Goal: Task Accomplishment & Management: Complete application form

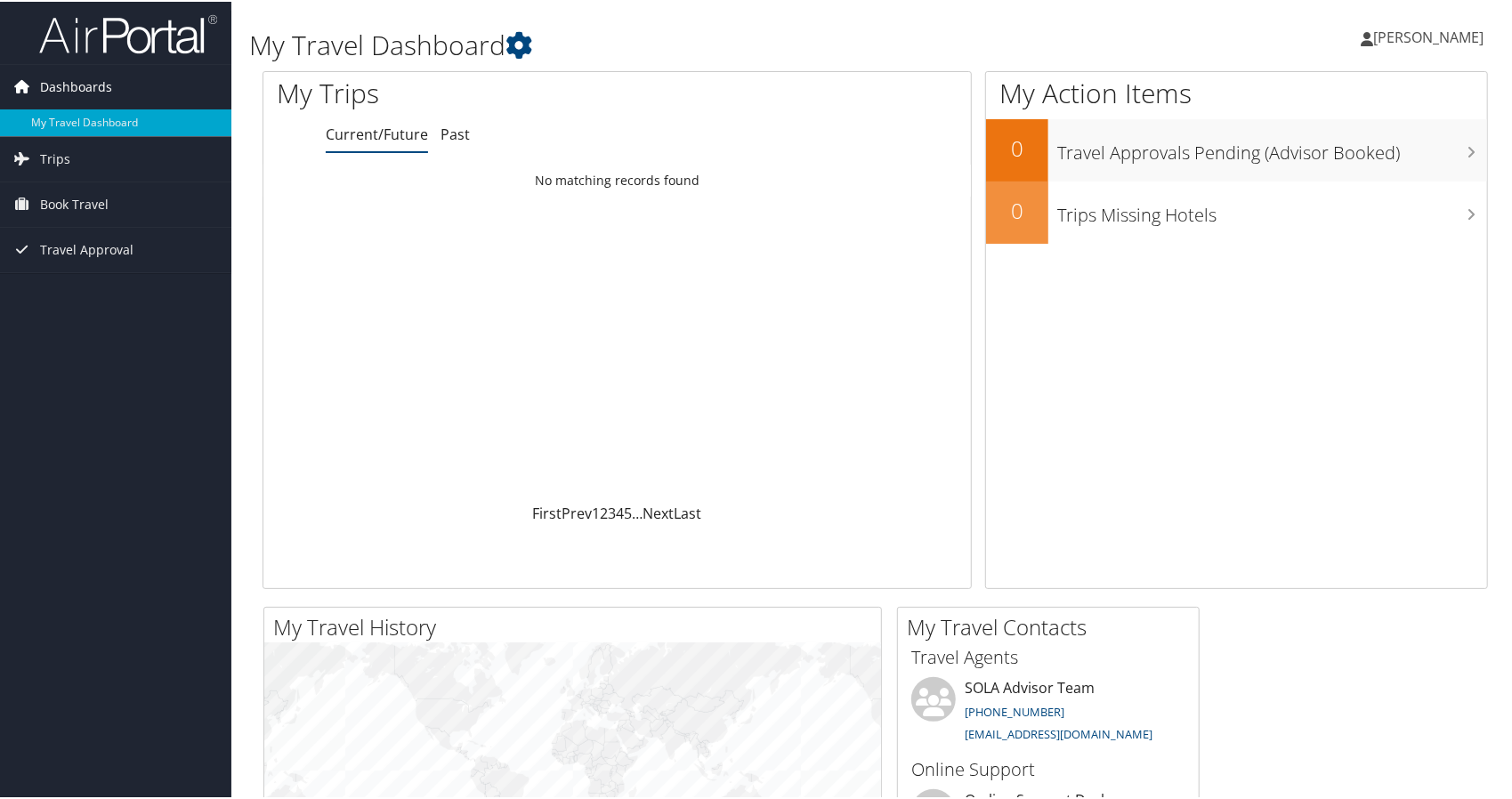
click at [83, 88] on span "Dashboards" at bounding box center [76, 85] width 72 height 44
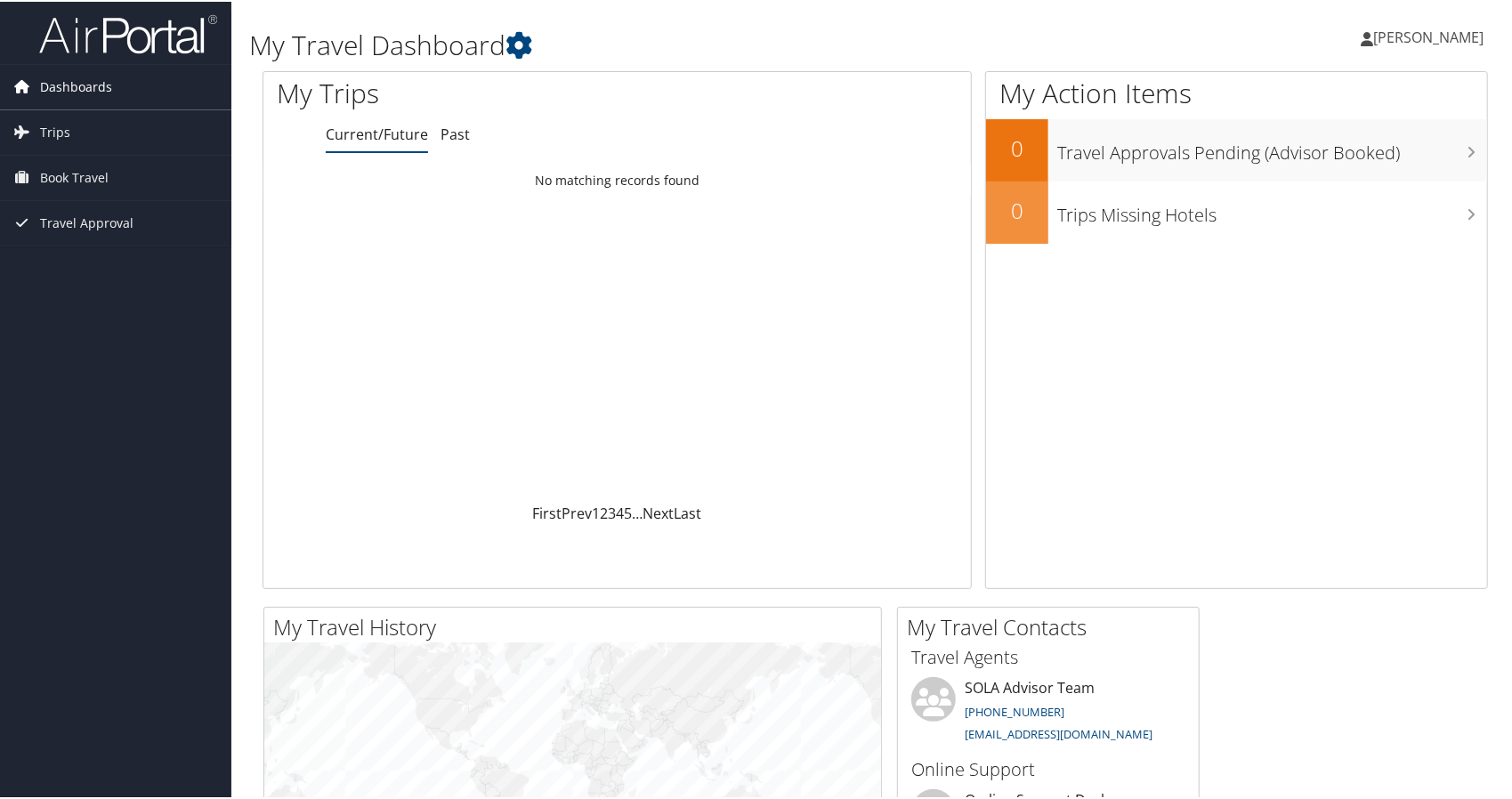
click at [96, 77] on span "Dashboards" at bounding box center [76, 85] width 72 height 44
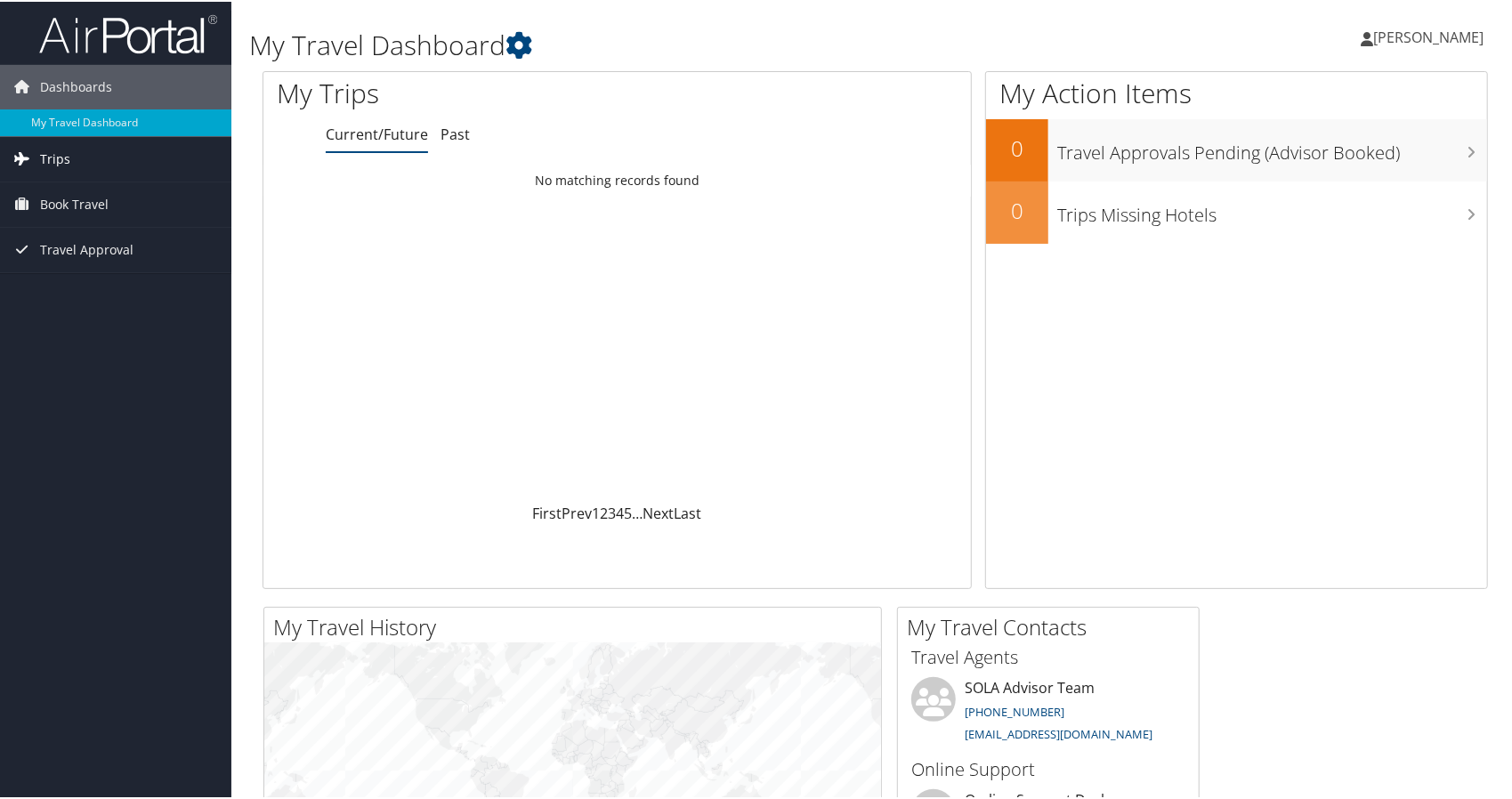
click at [62, 150] on span "Trips" at bounding box center [55, 157] width 31 height 44
click at [84, 283] on span "Book Travel" at bounding box center [74, 282] width 68 height 44
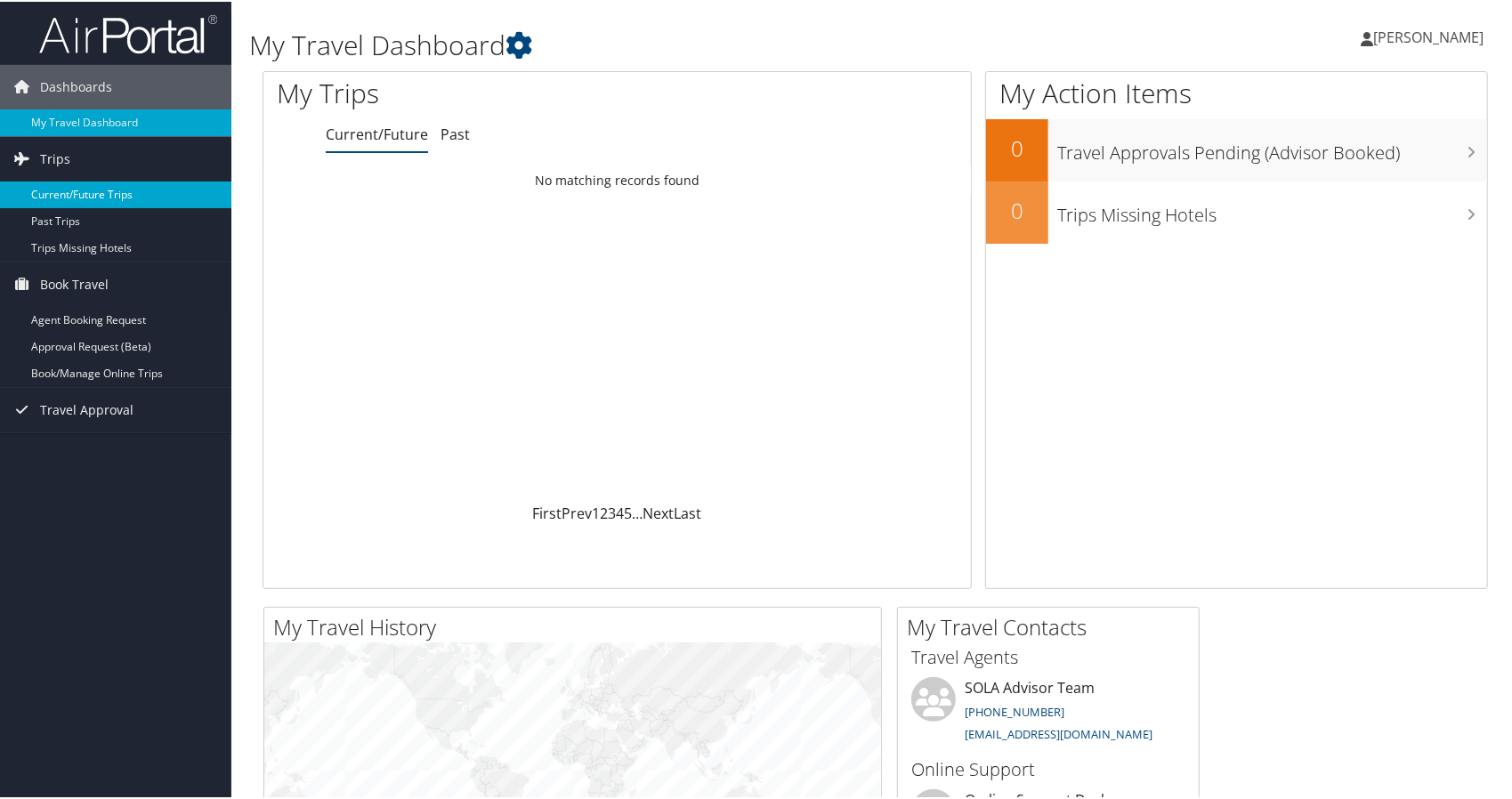
click at [105, 186] on link "Current/Future Trips" at bounding box center [115, 192] width 232 height 27
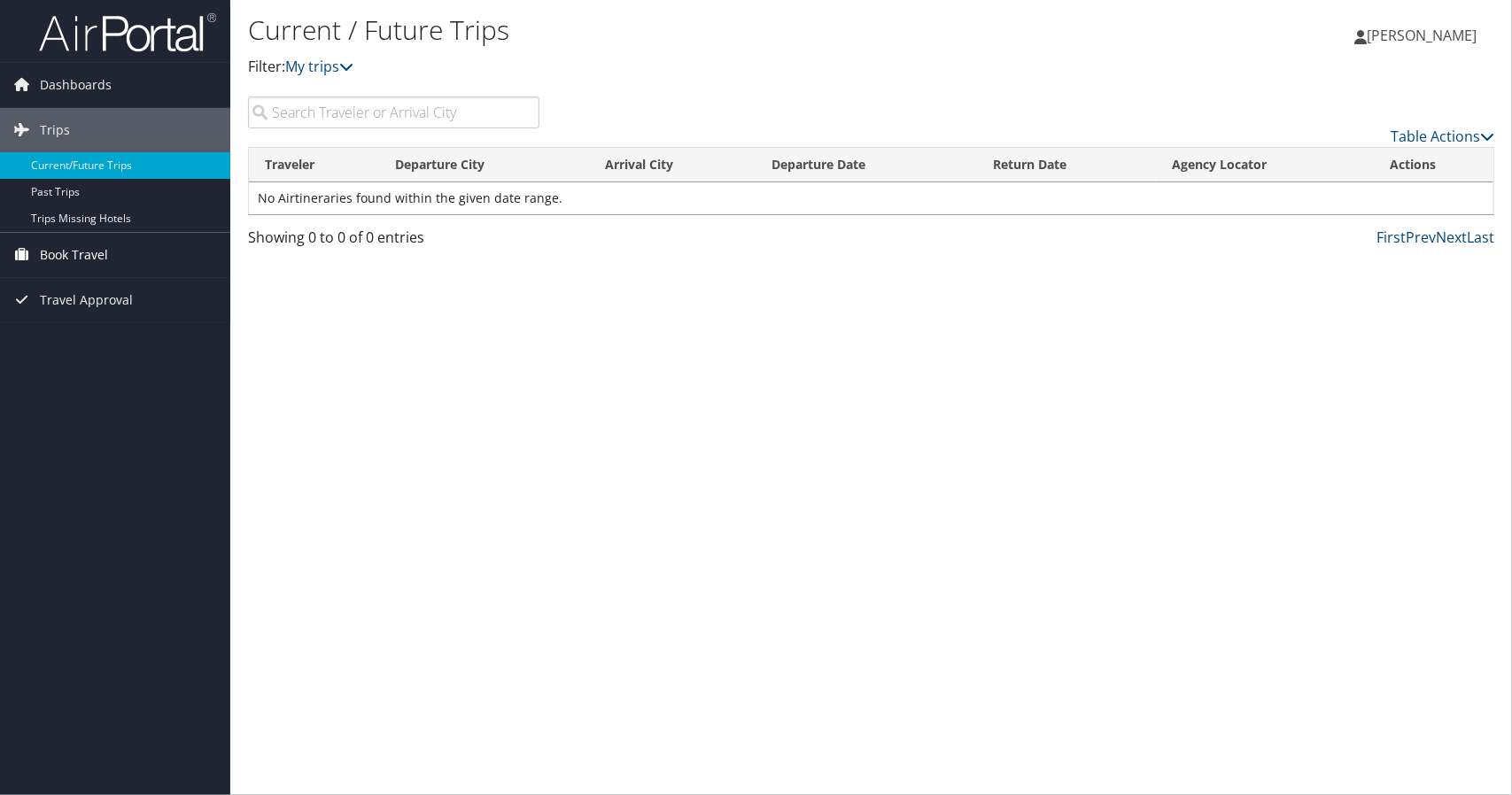
click at [78, 255] on span "Book Travel" at bounding box center [74, 254] width 68 height 44
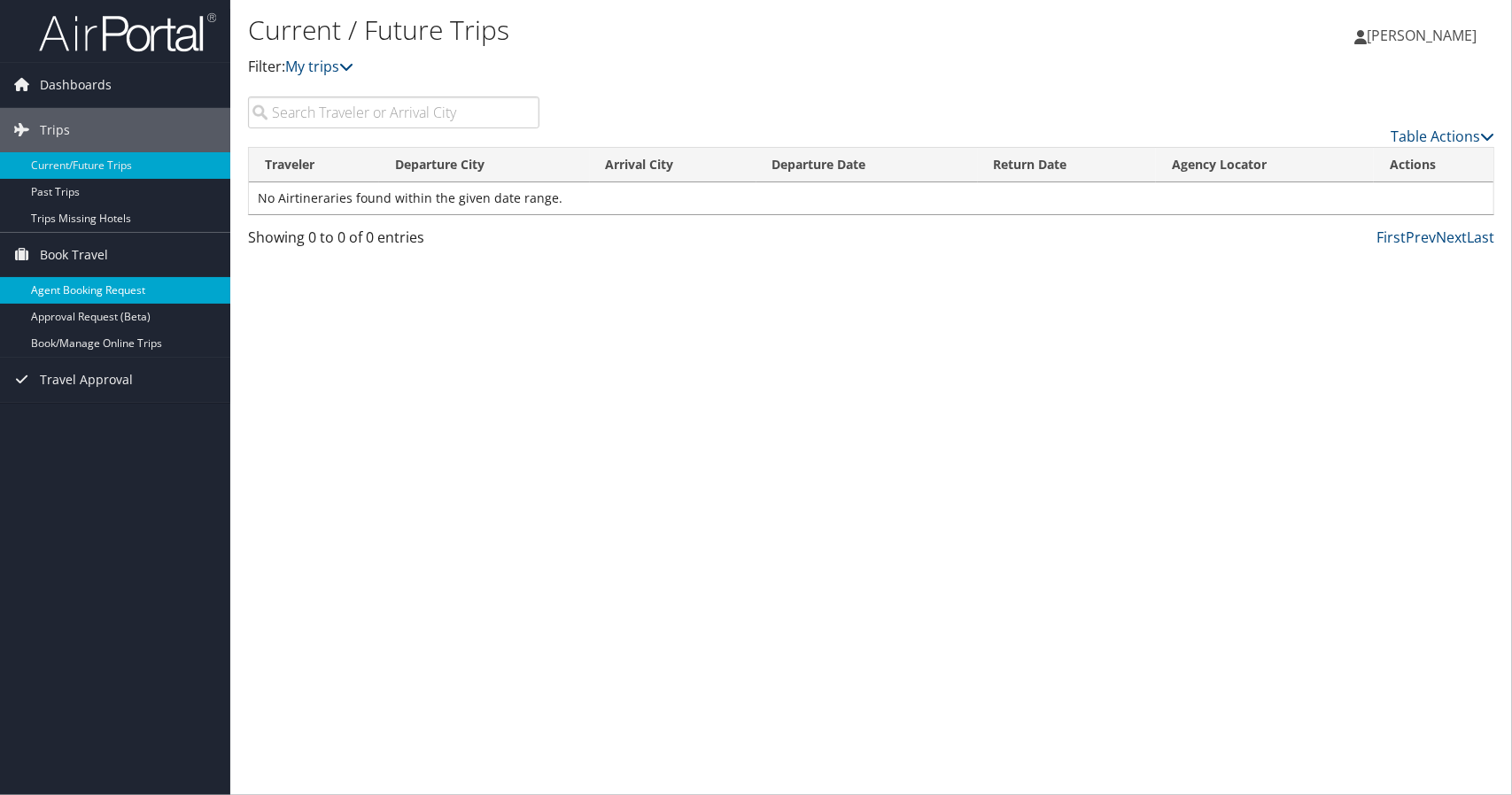
click at [92, 285] on link "Agent Booking Request" at bounding box center [115, 290] width 231 height 26
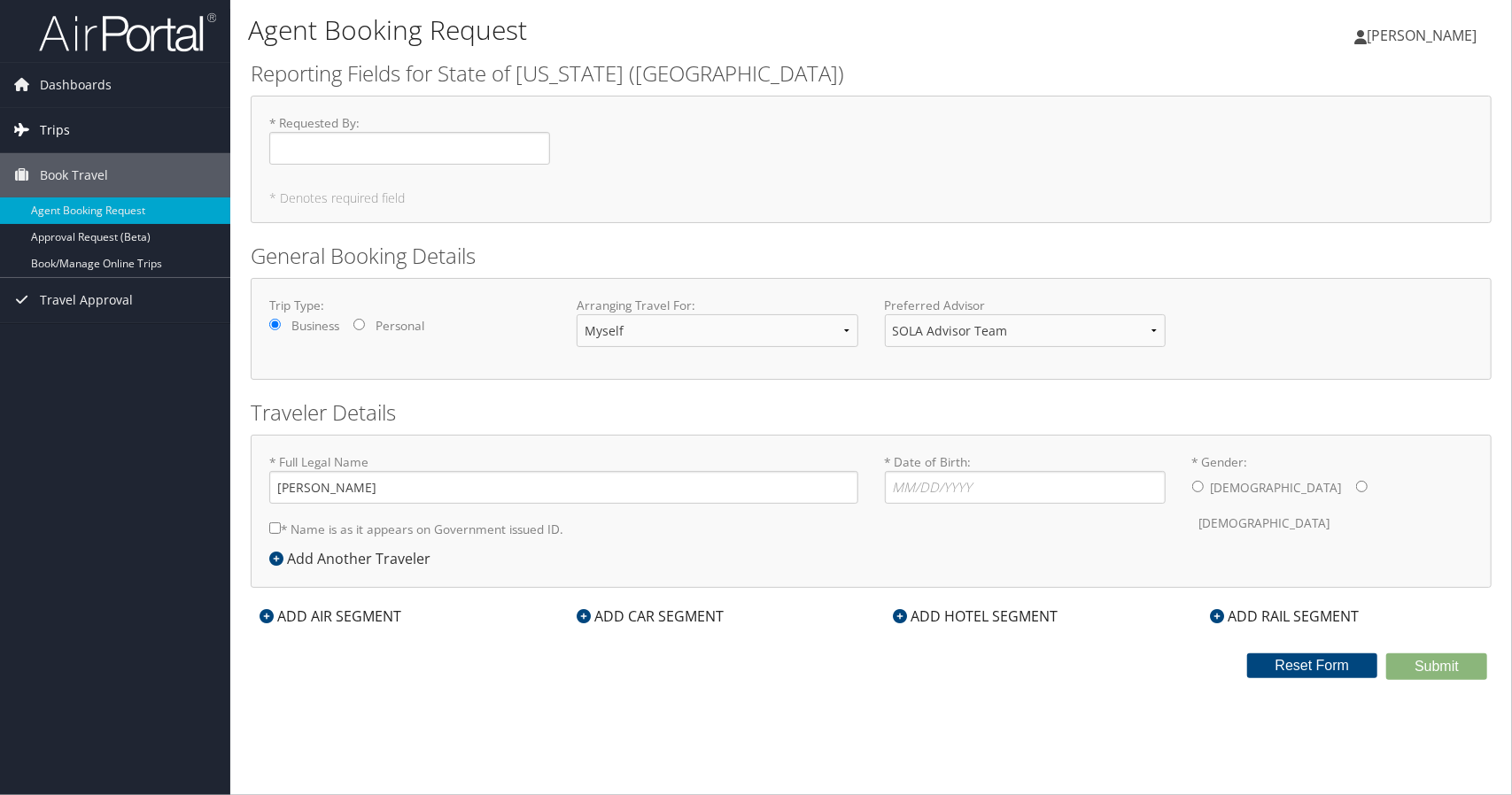
click at [50, 131] on span "Trips" at bounding box center [55, 130] width 30 height 44
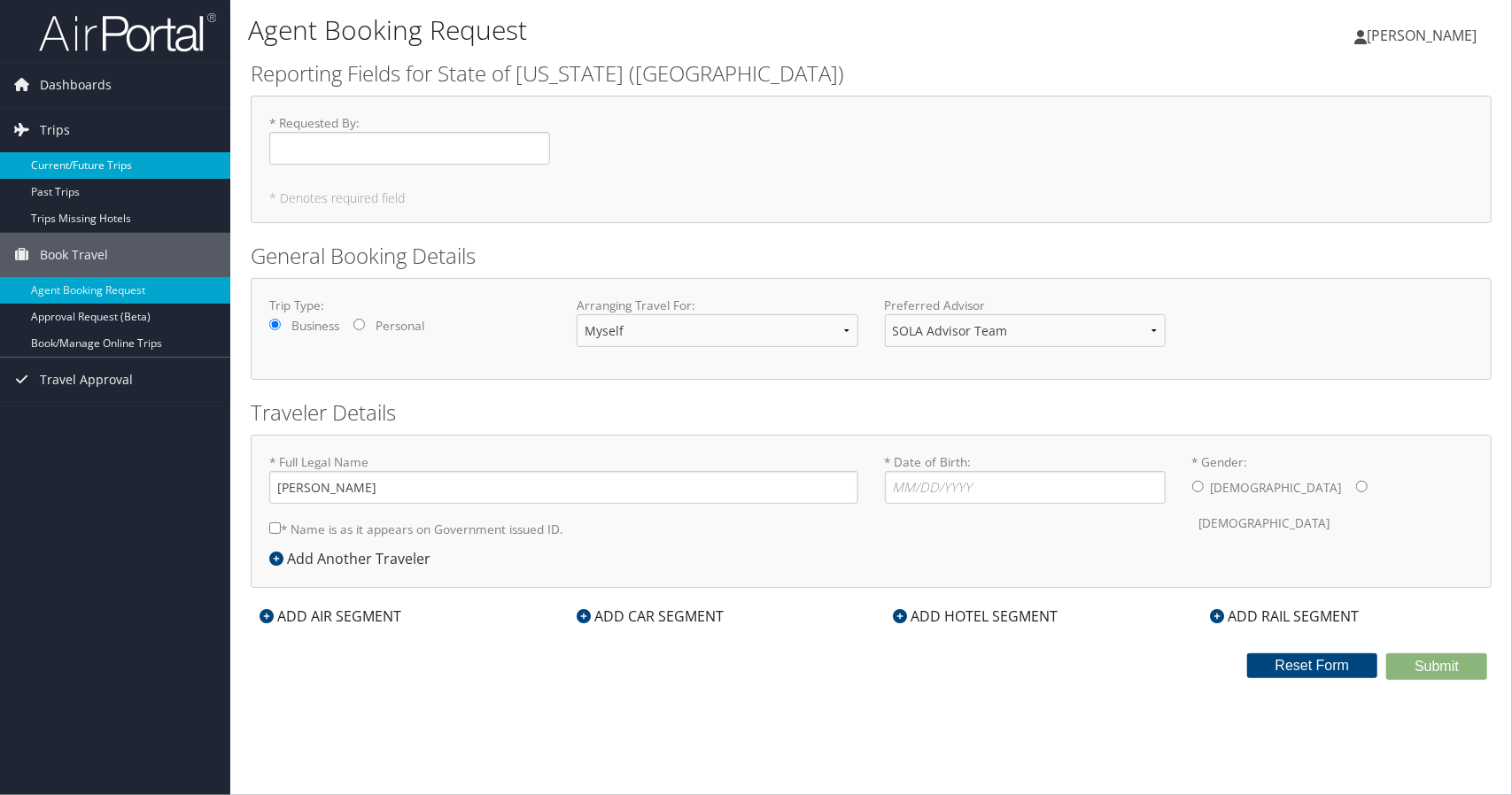
click at [68, 160] on link "Current/Future Trips" at bounding box center [115, 165] width 231 height 26
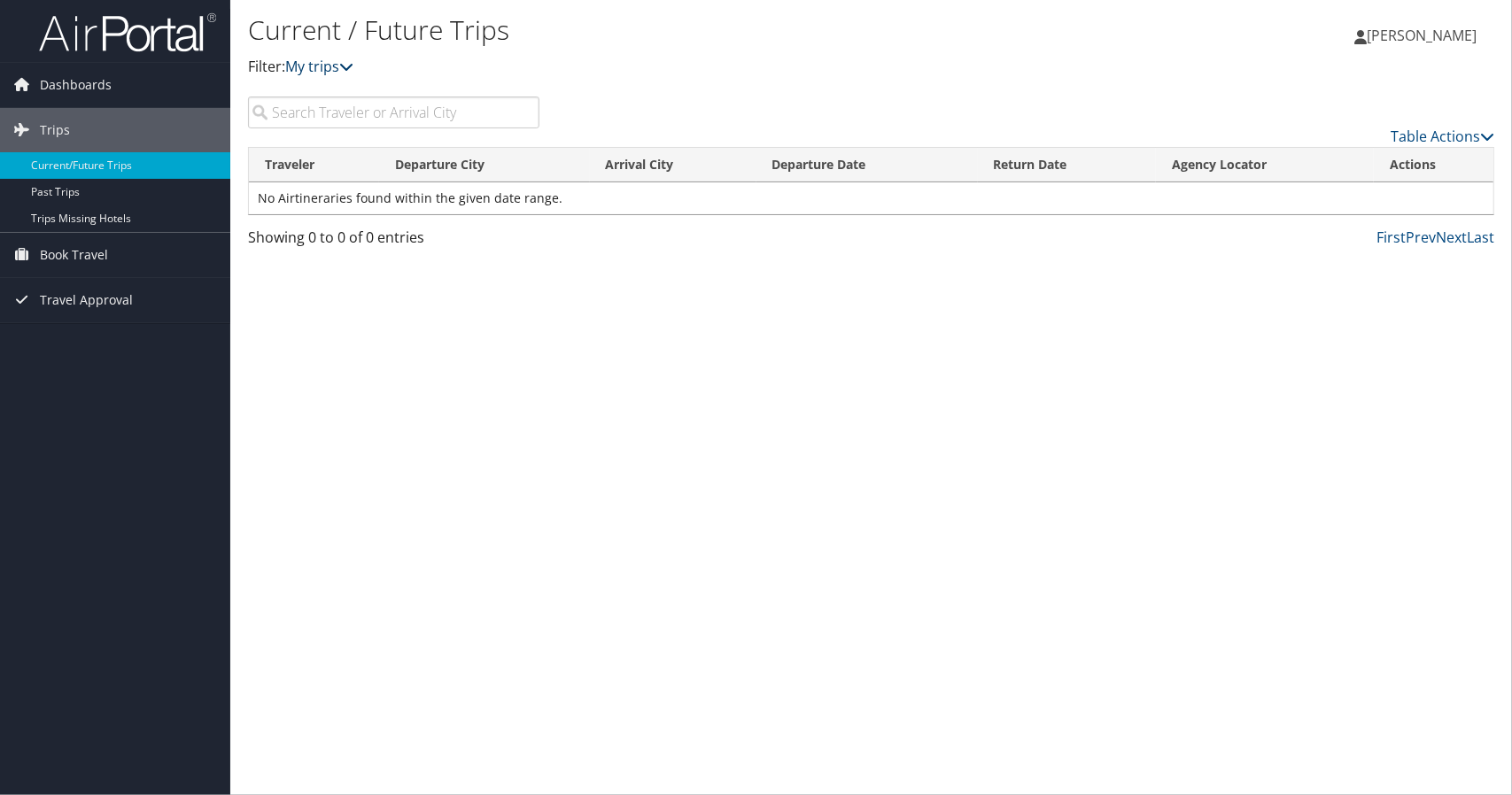
click at [353, 67] on icon at bounding box center [346, 66] width 14 height 14
click at [84, 256] on span "Book Travel" at bounding box center [74, 254] width 68 height 44
click at [101, 378] on span "Travel Approval" at bounding box center [86, 379] width 93 height 44
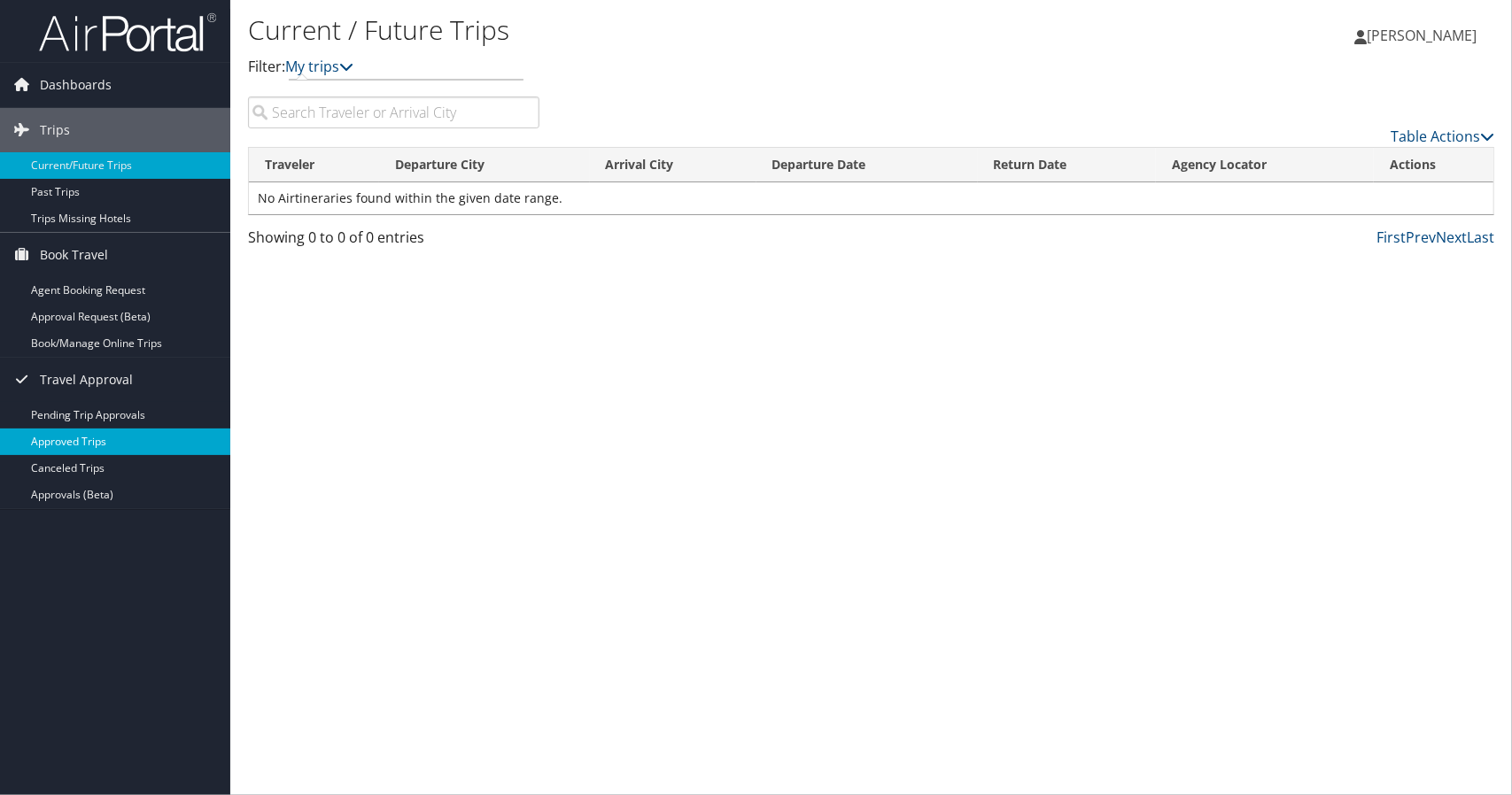
click at [85, 442] on link "Approved Trips" at bounding box center [115, 442] width 231 height 26
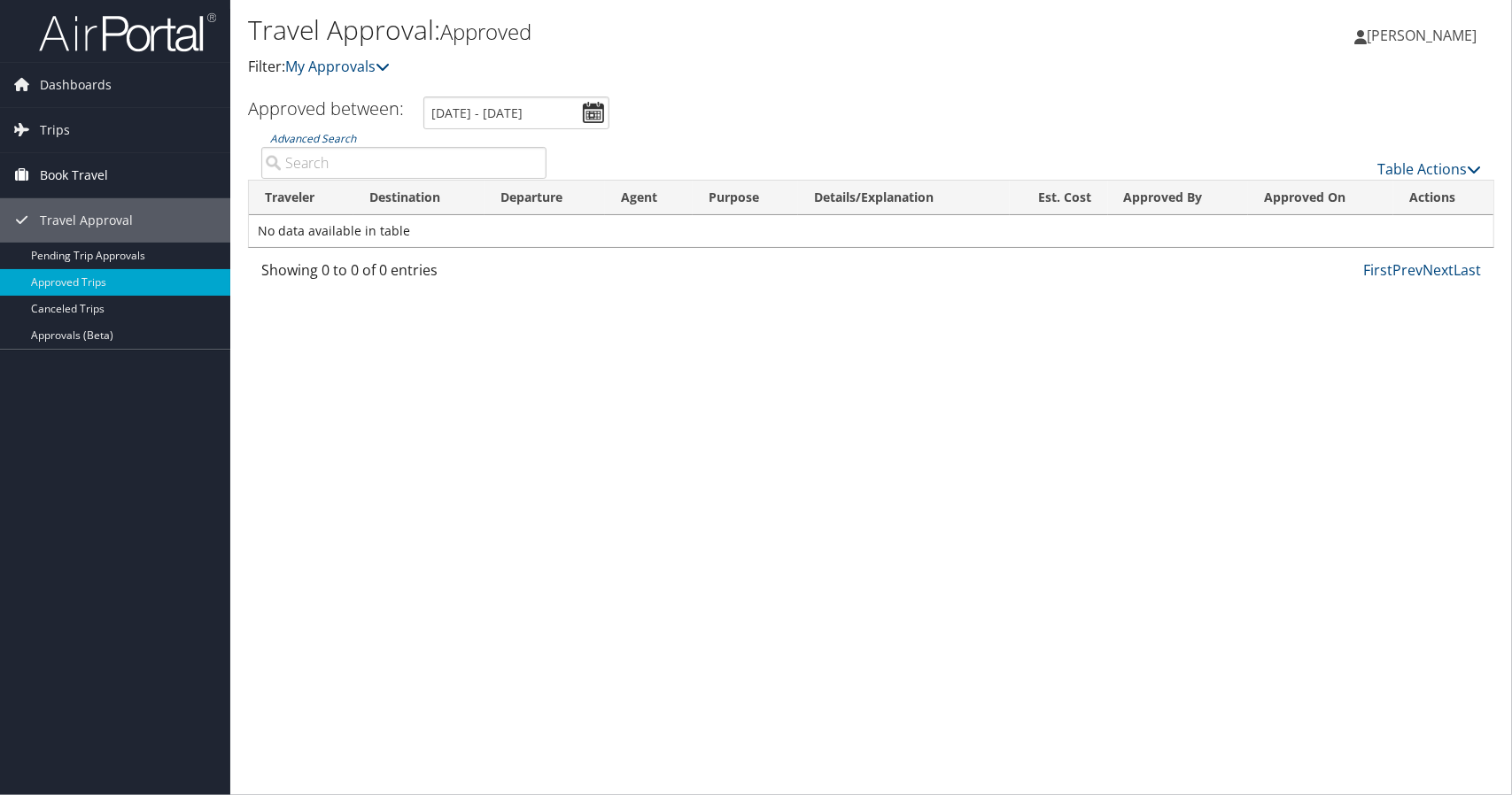
click at [52, 171] on span "Book Travel" at bounding box center [74, 175] width 68 height 44
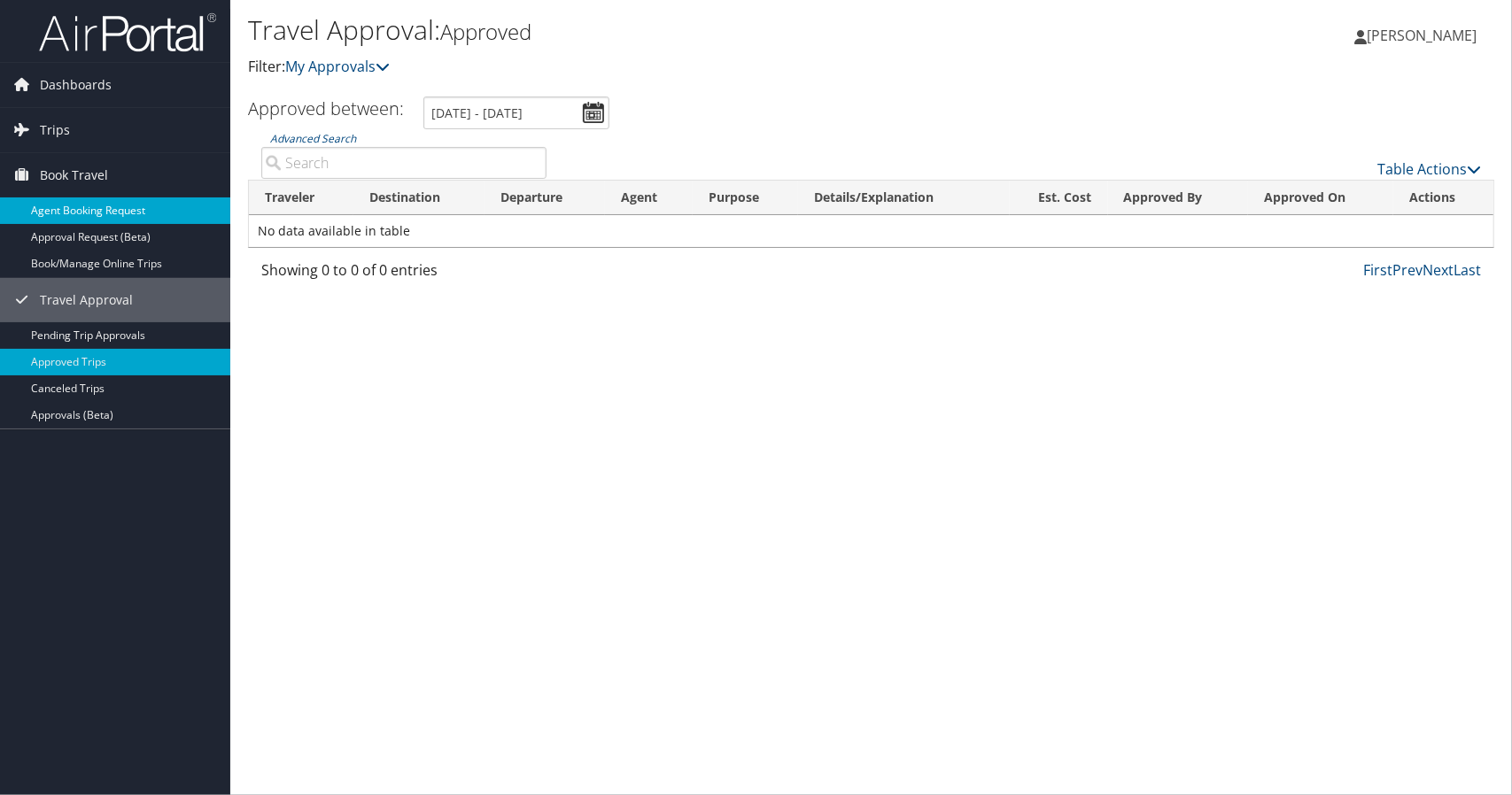
click at [95, 201] on link "Agent Booking Request" at bounding box center [115, 210] width 231 height 26
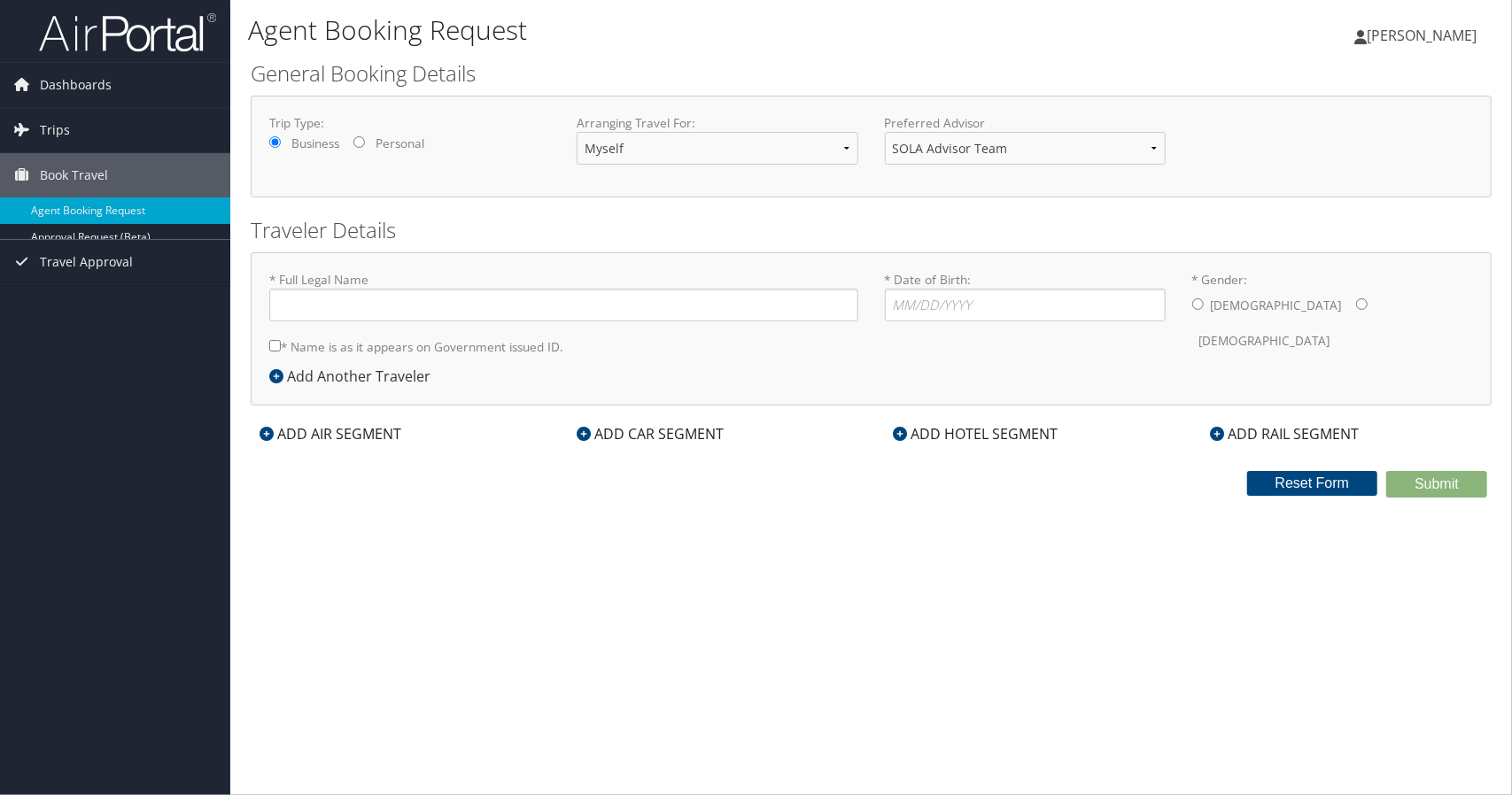
type input "[PERSON_NAME]"
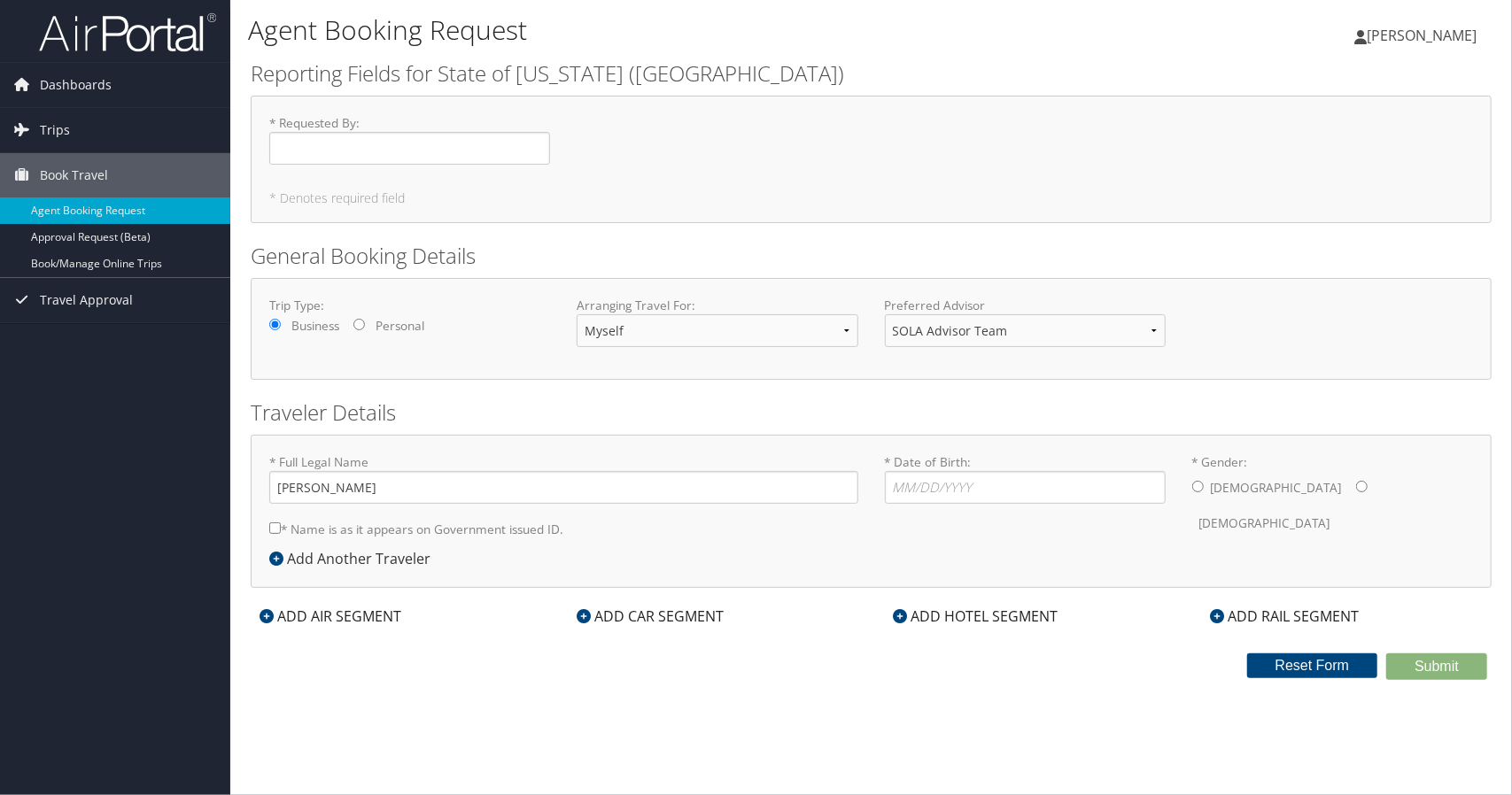
click at [362, 325] on input "Personal" at bounding box center [359, 325] width 12 height 12
radio input "true"
click at [989, 334] on select "SOLA Advisor Team" at bounding box center [1025, 330] width 281 height 32
click at [1045, 482] on input "* Date of Birth: Invalid Date" at bounding box center [1025, 487] width 281 height 32
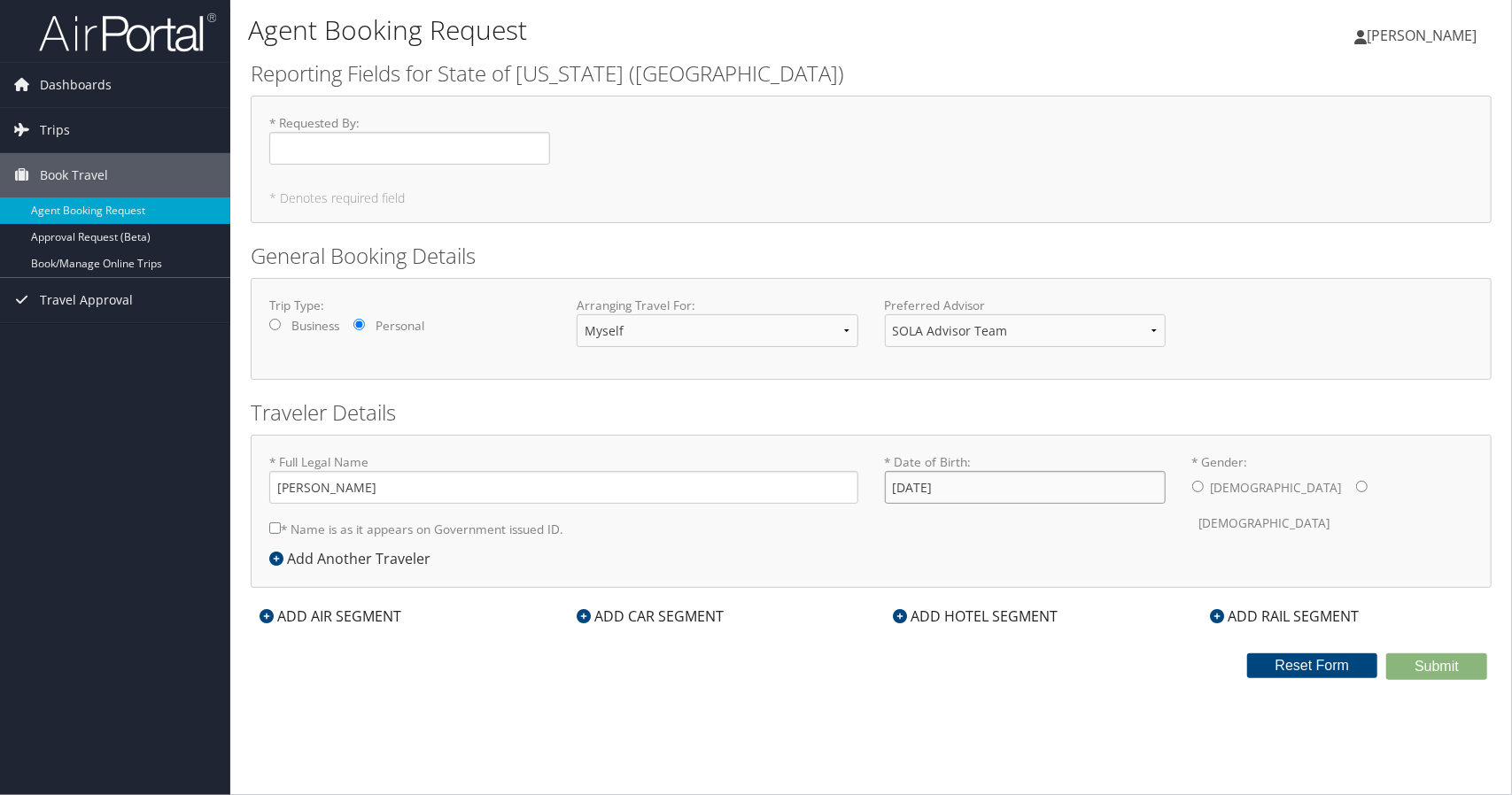
type input "08/01/1991"
click at [1201, 479] on div "Male Female" at bounding box center [1332, 505] width 281 height 69
click at [1199, 486] on input "* Gender: Male Female" at bounding box center [1198, 487] width 12 height 12
radio input "true"
click at [443, 151] on input "* Requested By : Required" at bounding box center [409, 147] width 281 height 32
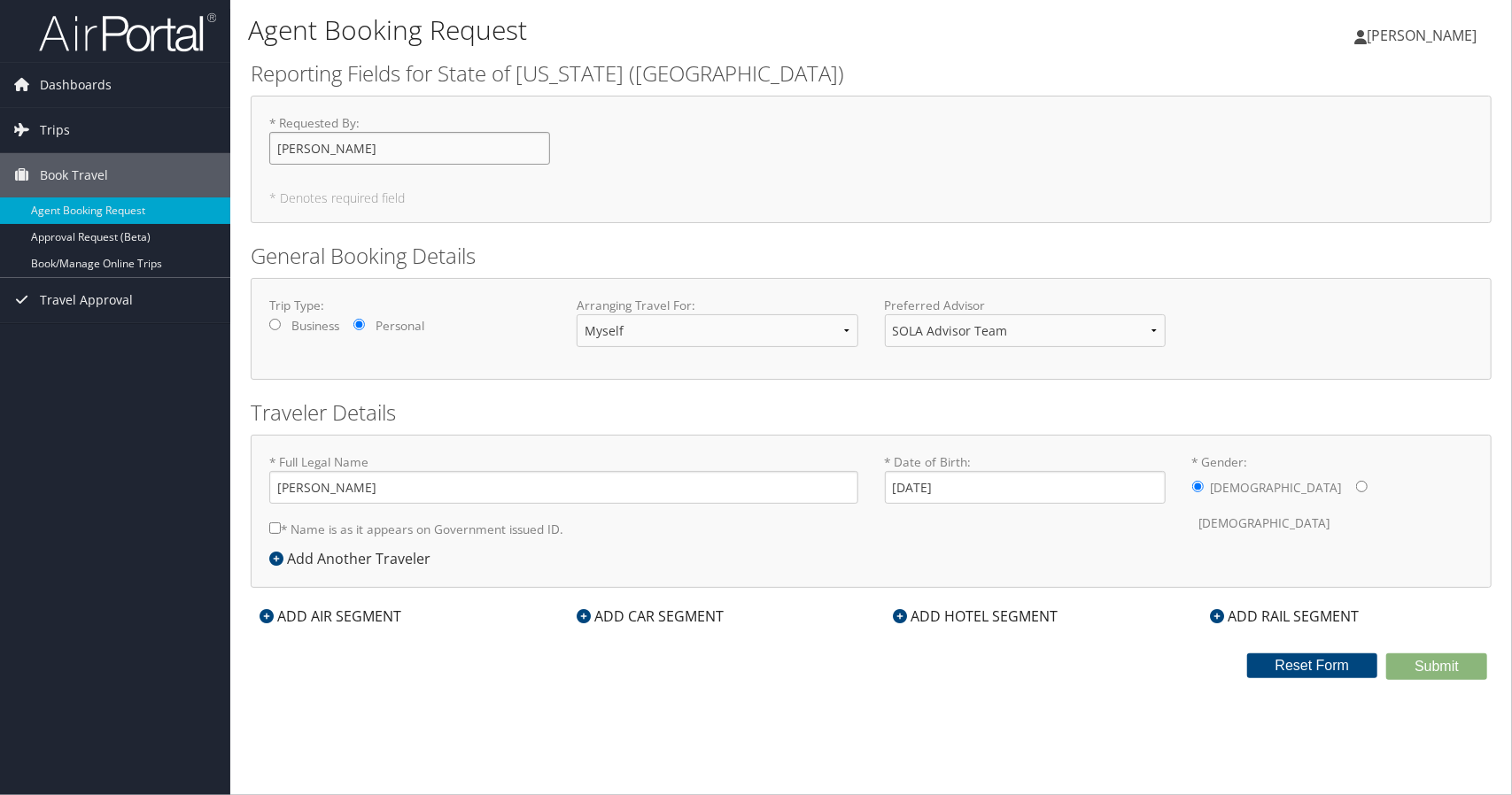
type input "Yusuff Afeez"
click at [774, 195] on h5 "* Denotes required field" at bounding box center [871, 198] width 1204 height 13
click at [898, 610] on icon at bounding box center [900, 616] width 14 height 14
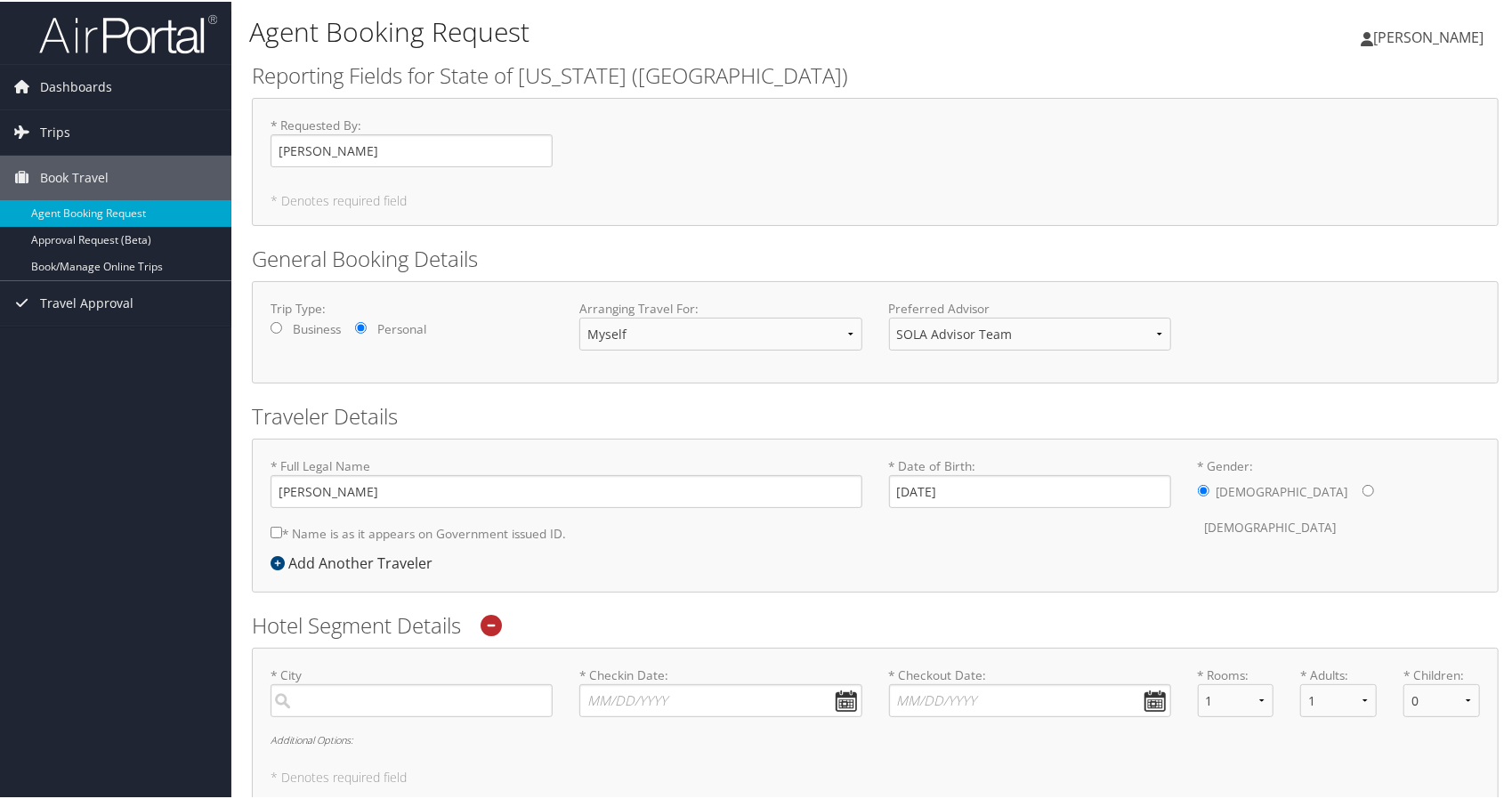
scroll to position [291, 0]
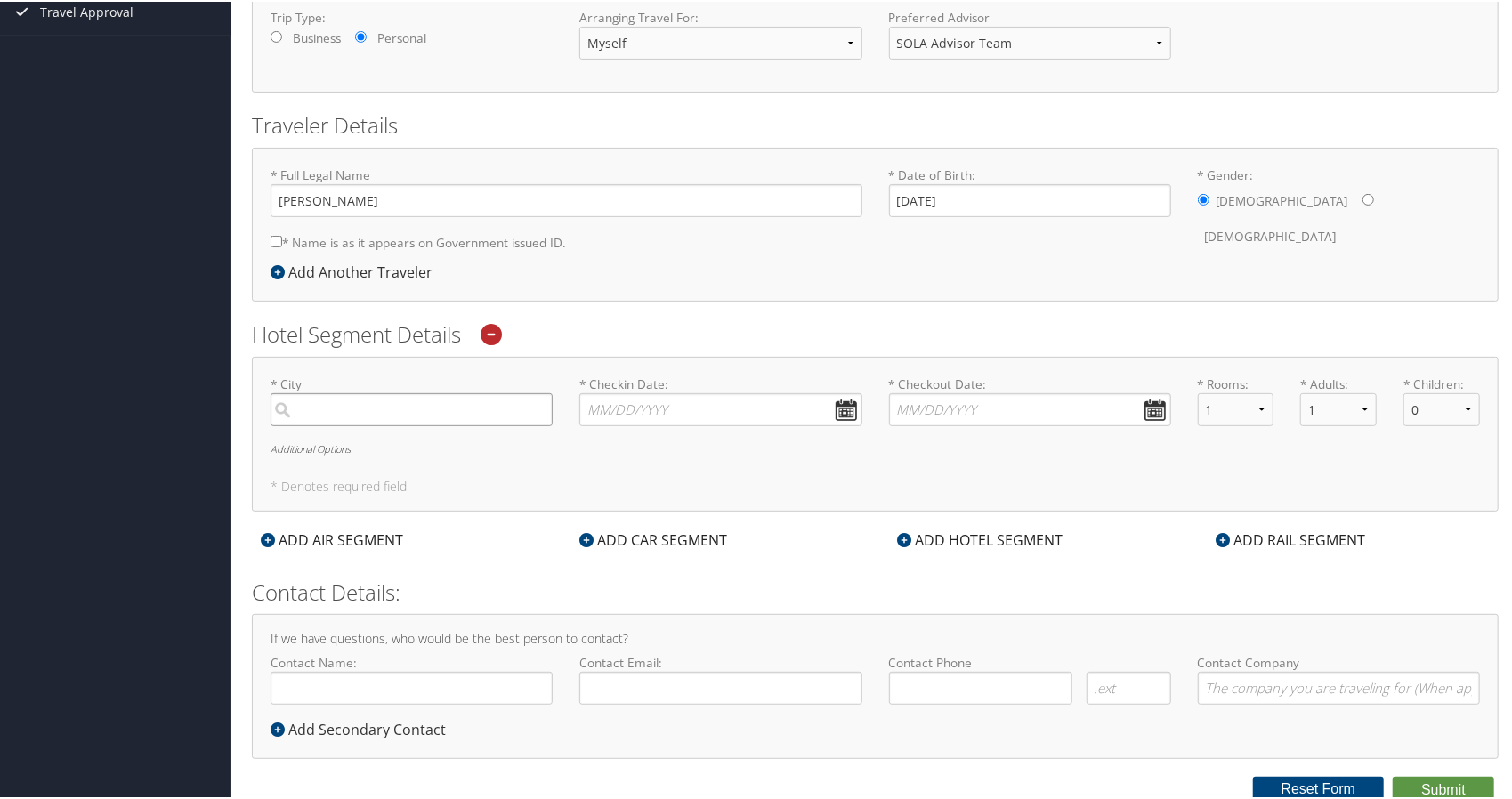
click at [388, 410] on input "search" at bounding box center [411, 407] width 282 height 33
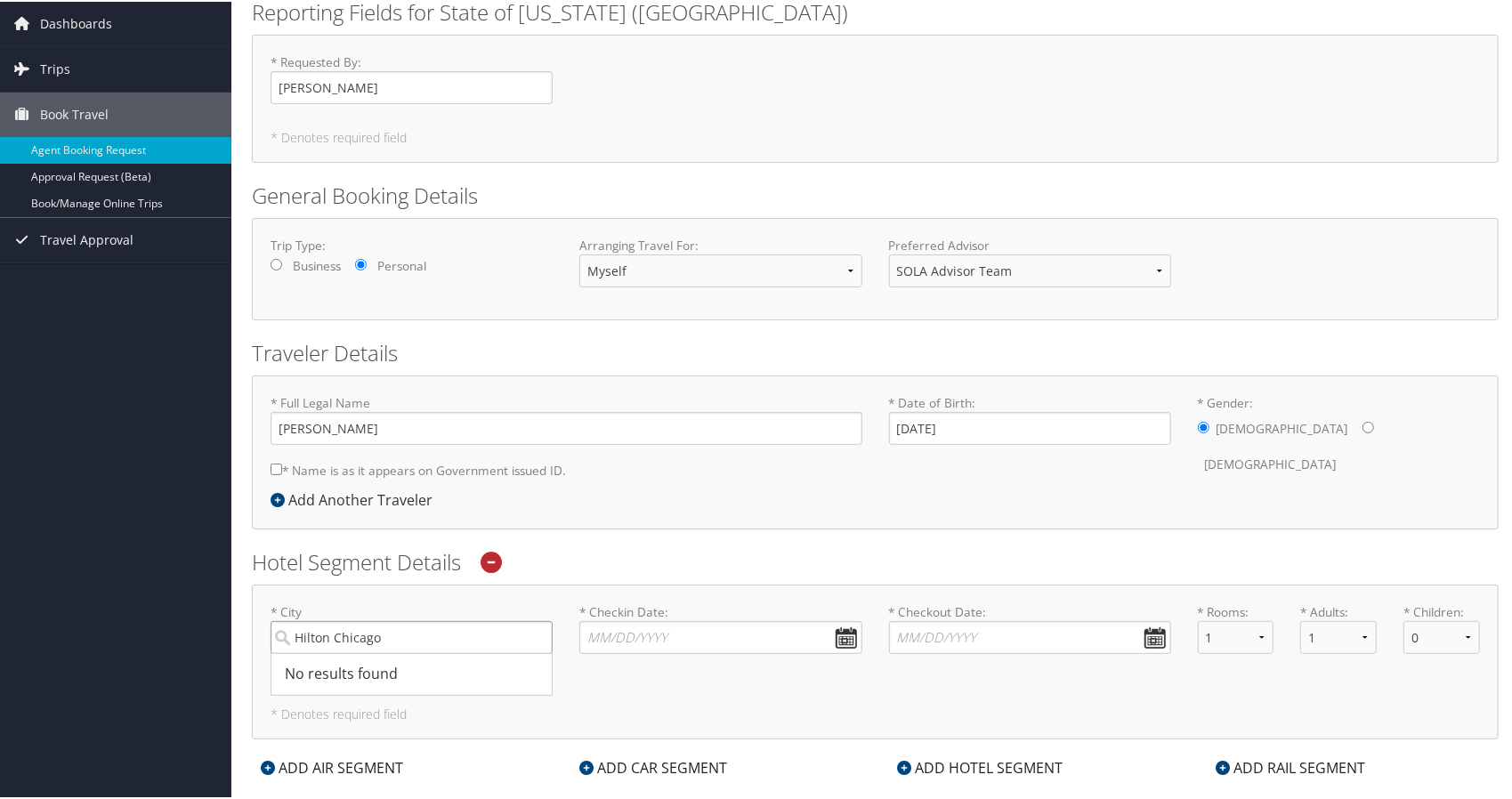
scroll to position [0, 0]
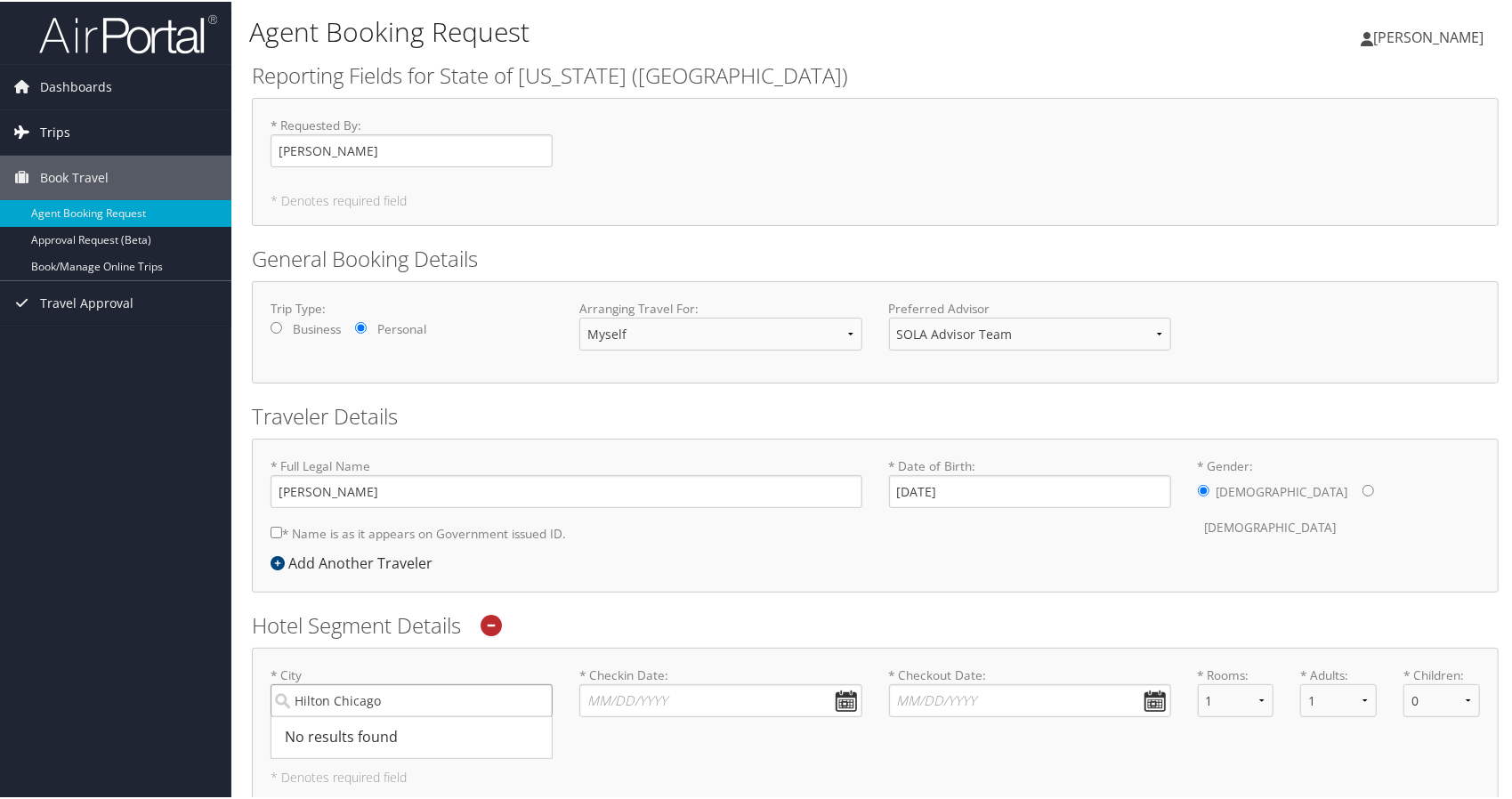
type input "Hilton Chicago"
click at [40, 118] on span "Trips" at bounding box center [55, 130] width 31 height 44
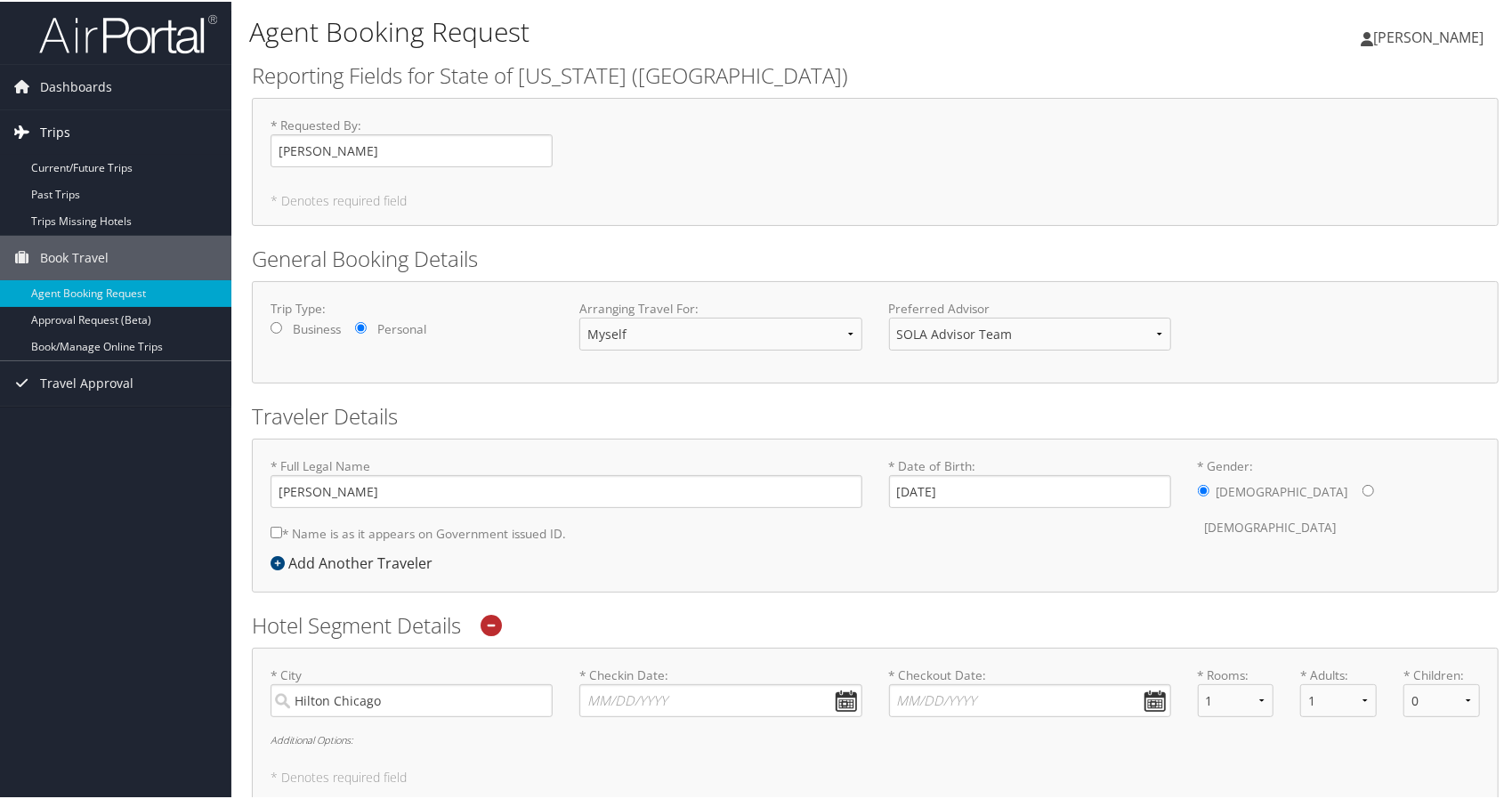
click at [49, 119] on span "Trips" at bounding box center [55, 130] width 31 height 44
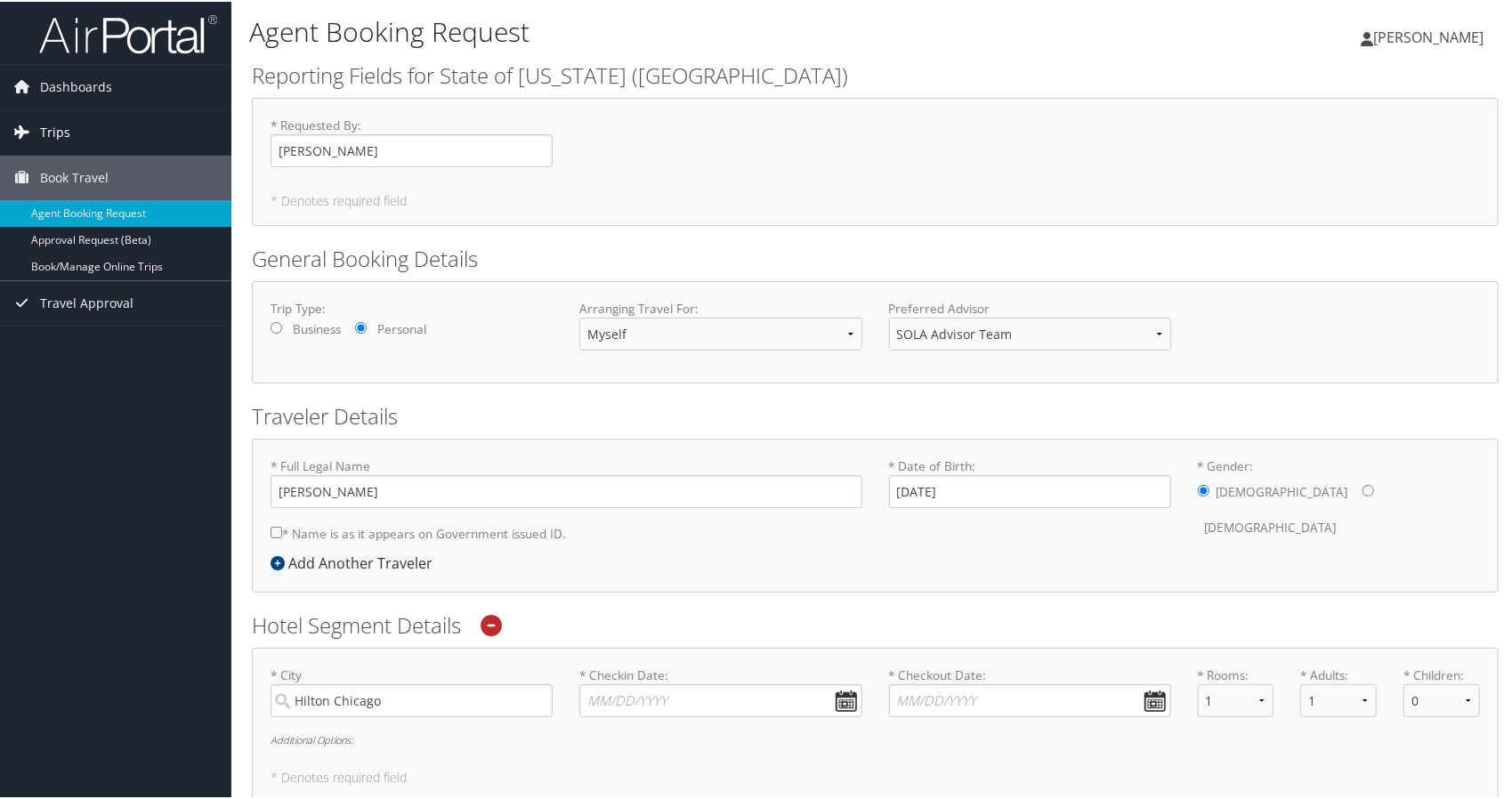
click at [49, 119] on span "Trips" at bounding box center [55, 130] width 31 height 44
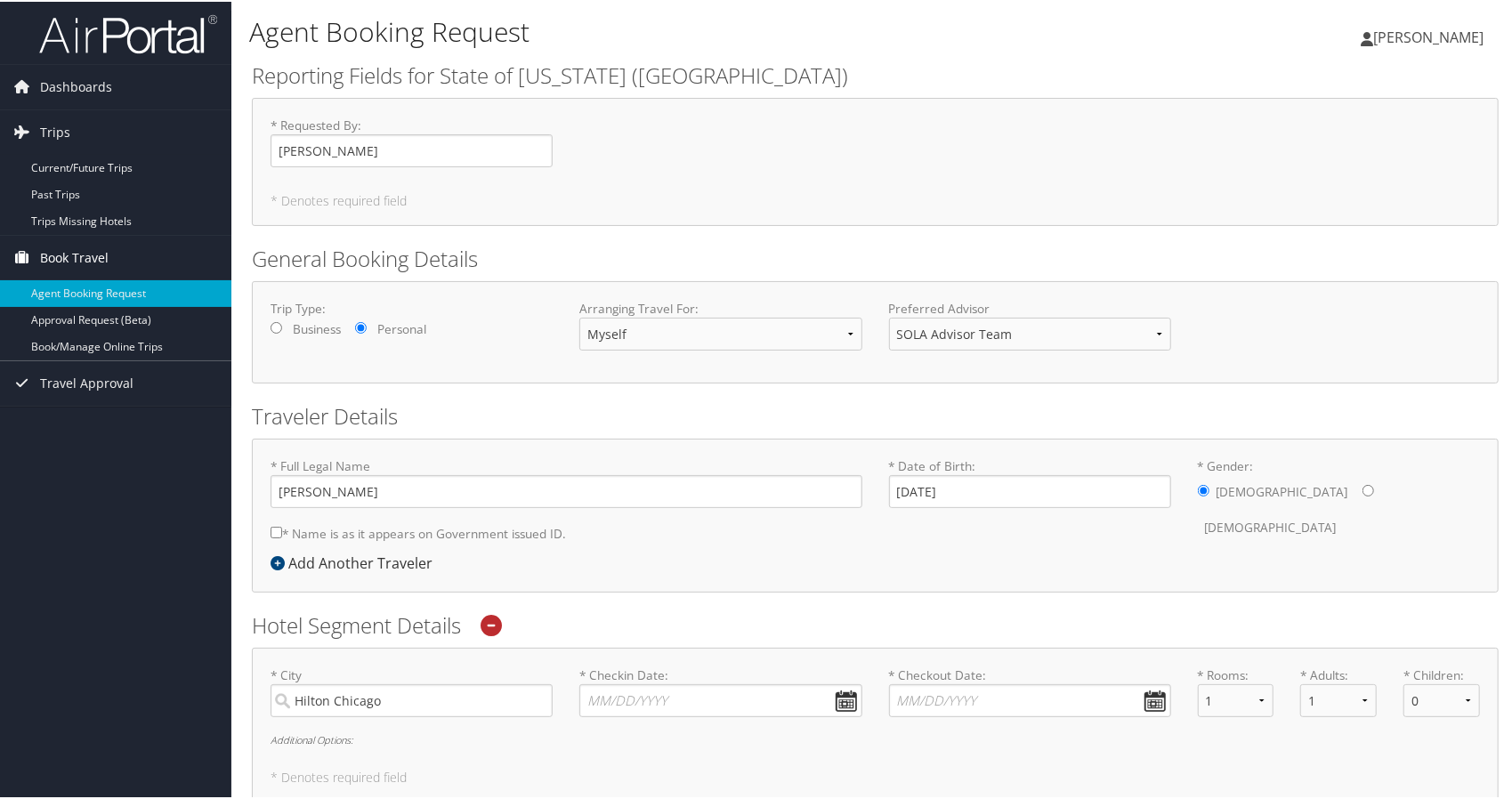
click at [69, 250] on span "Book Travel" at bounding box center [74, 255] width 68 height 44
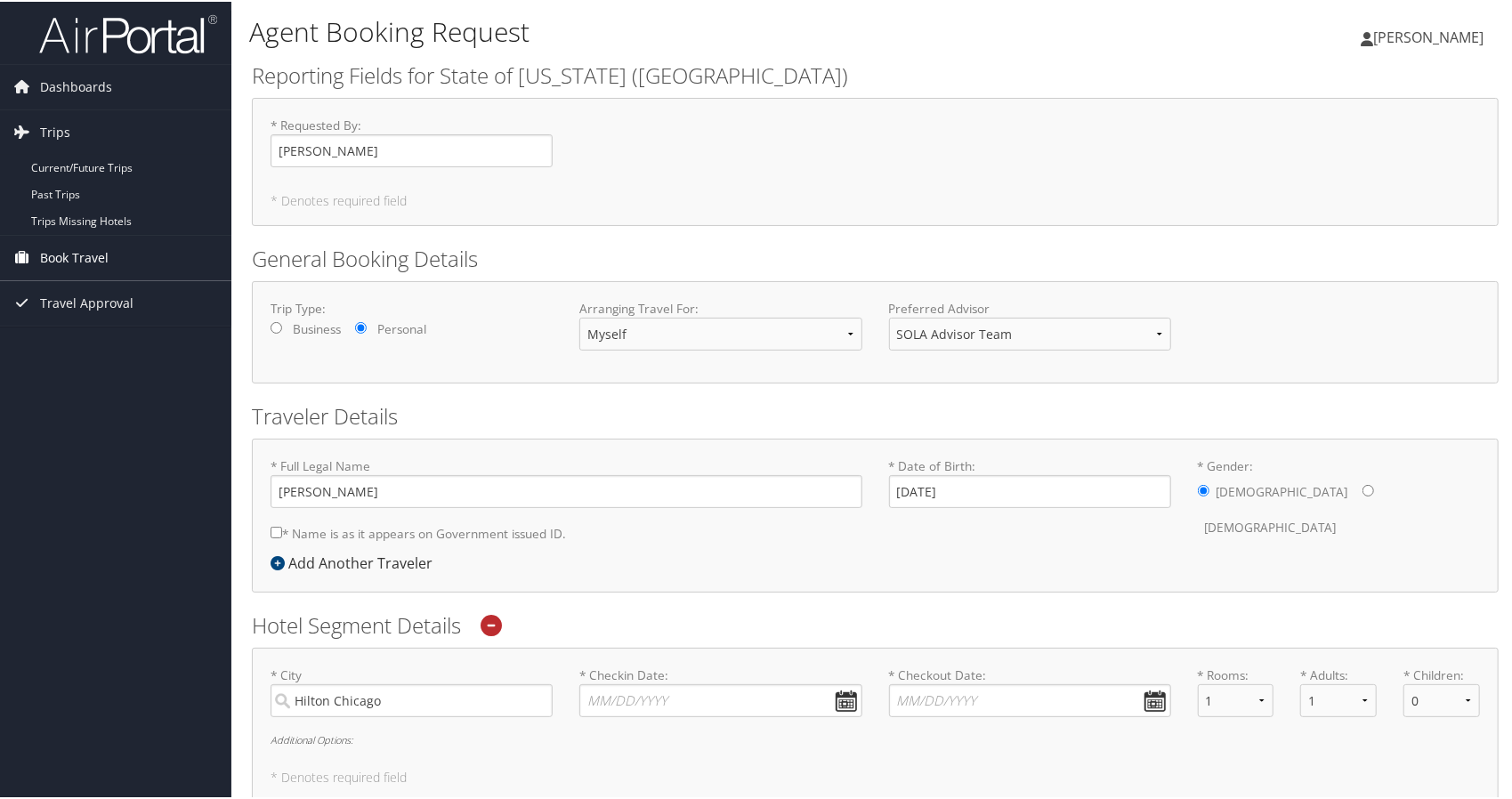
click at [58, 254] on span "Book Travel" at bounding box center [74, 255] width 68 height 44
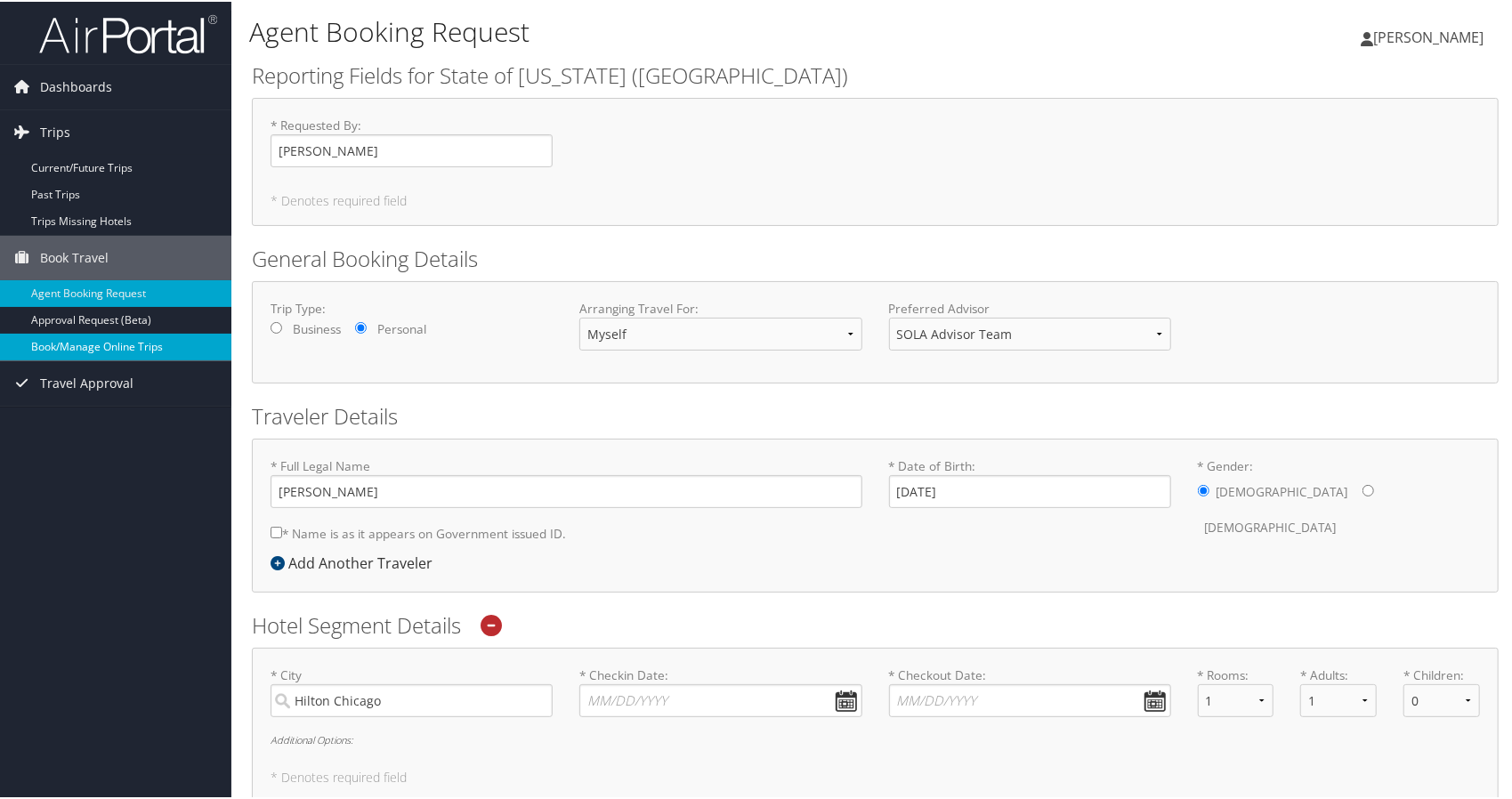
click at [127, 340] on link "Book/Manage Online Trips" at bounding box center [115, 344] width 232 height 27
click at [113, 342] on link "Book/Manage Online Trips" at bounding box center [115, 344] width 232 height 27
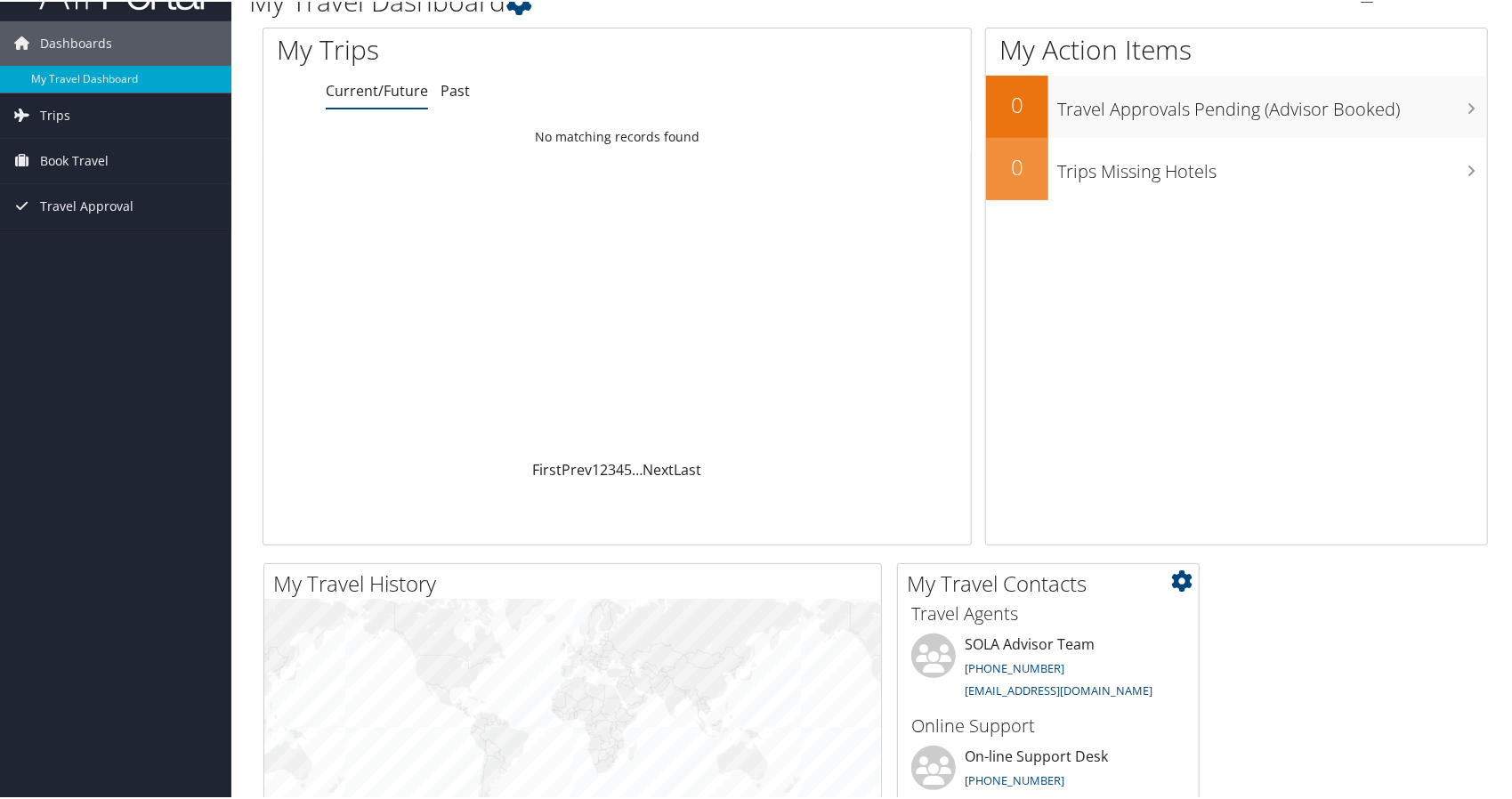
scroll to position [44, 0]
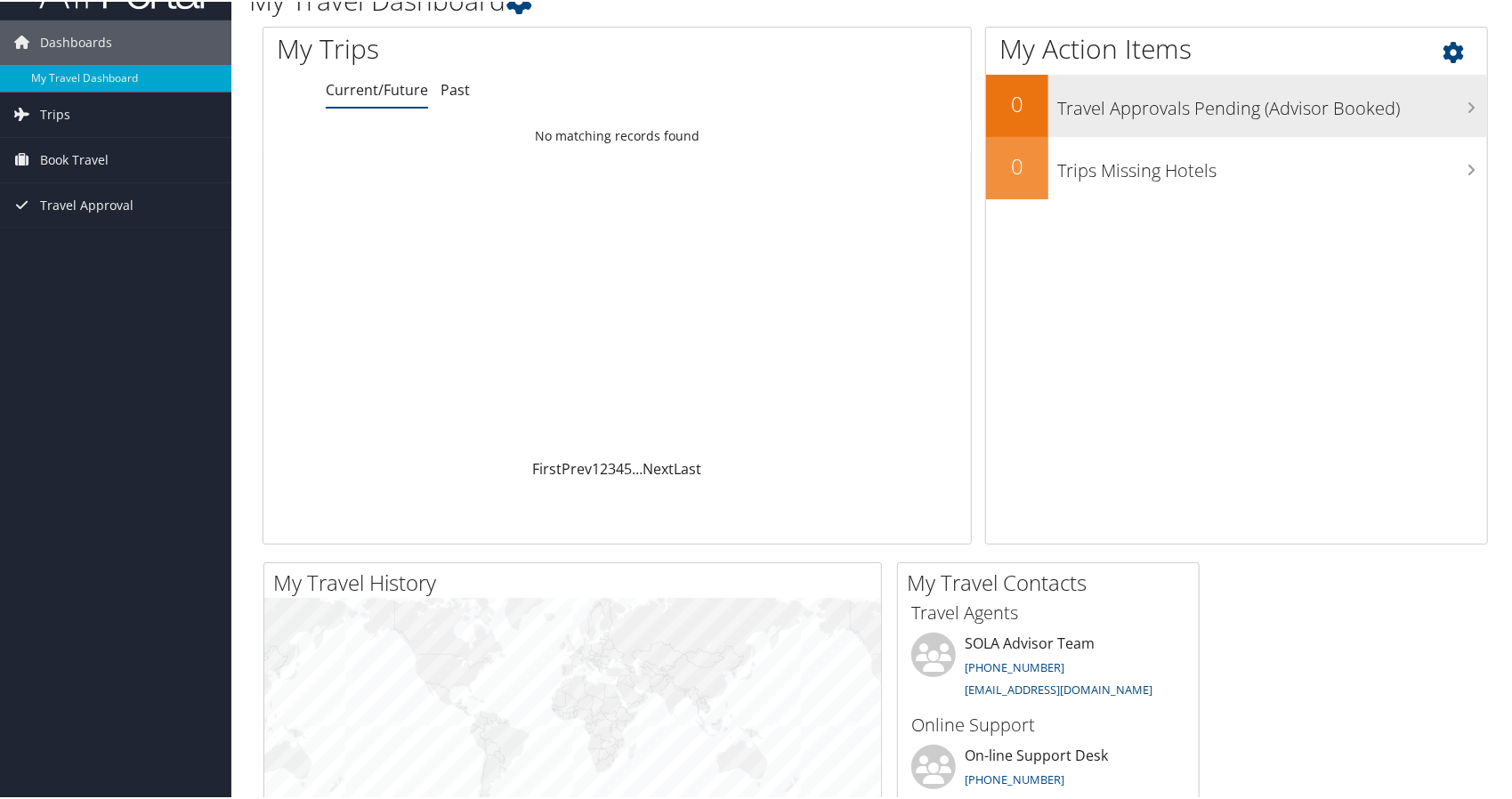
click at [1297, 107] on h3 "Travel Approvals Pending (Advisor Booked)" at bounding box center [1272, 103] width 430 height 34
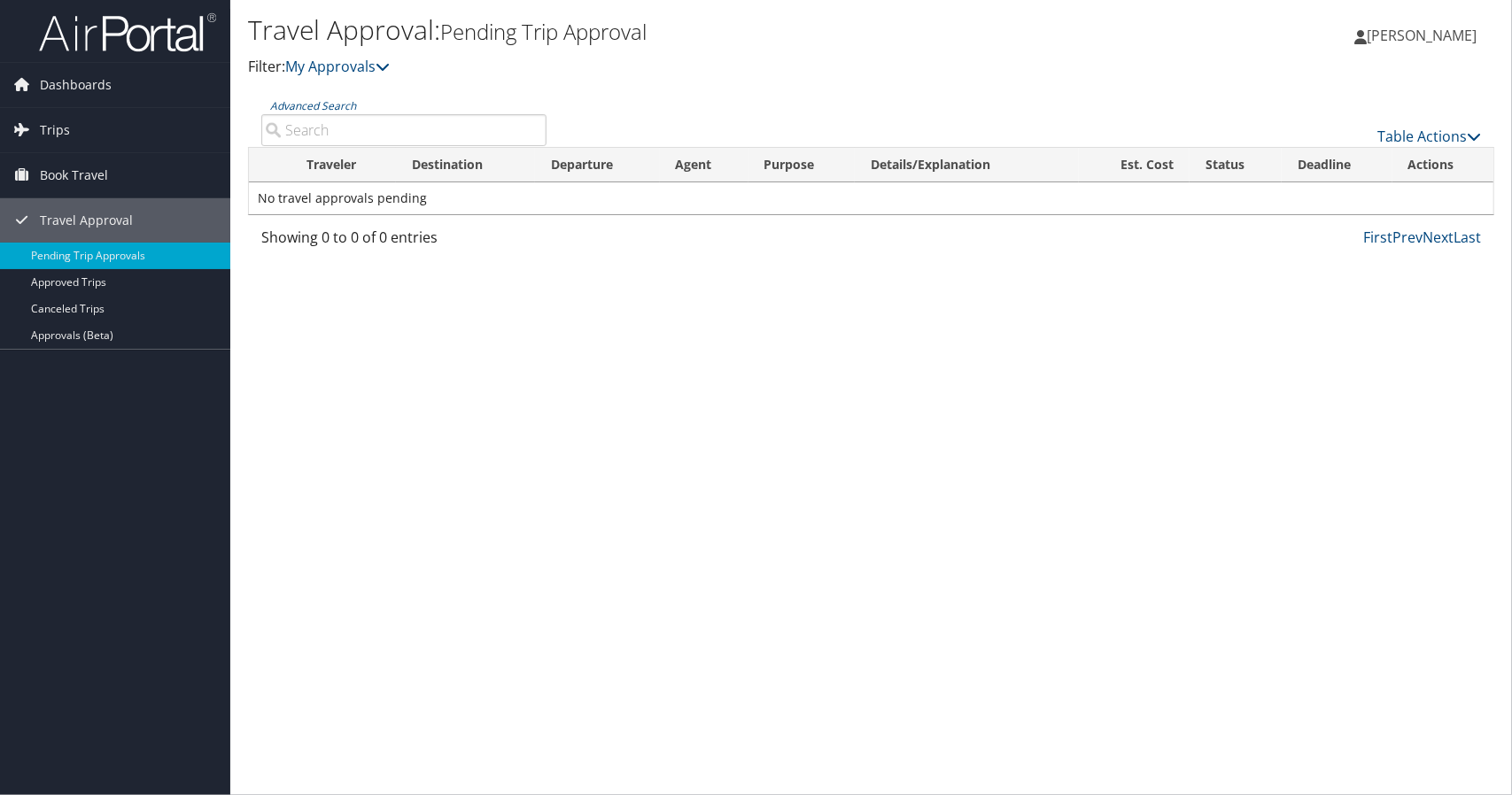
click at [411, 133] on input "Advanced Search" at bounding box center [404, 130] width 285 height 31
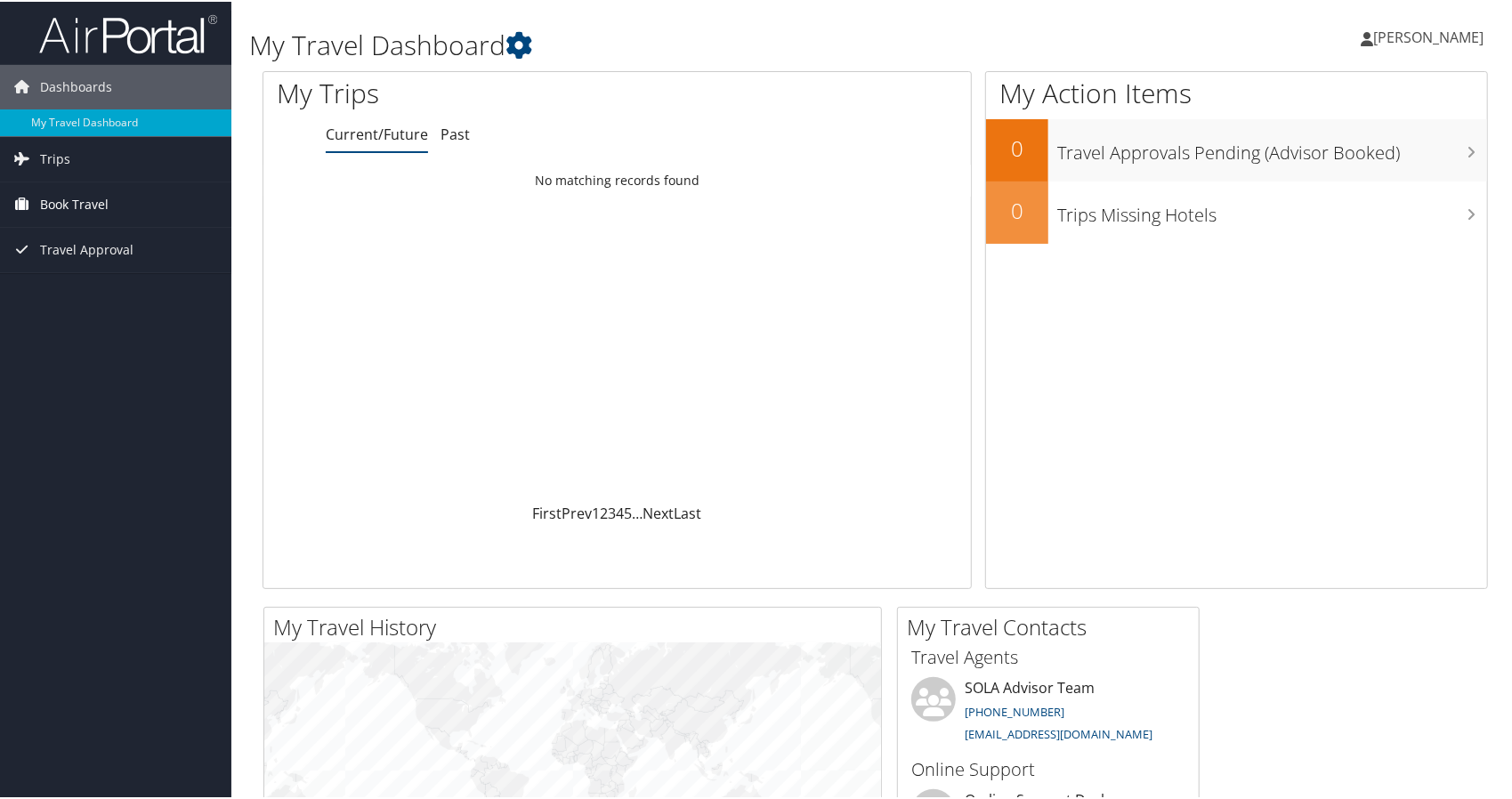
click at [89, 204] on span "Book Travel" at bounding box center [74, 202] width 68 height 44
click at [30, 240] on icon at bounding box center [22, 247] width 27 height 27
click at [96, 285] on link "Pending Trip Approvals" at bounding box center [115, 283] width 232 height 27
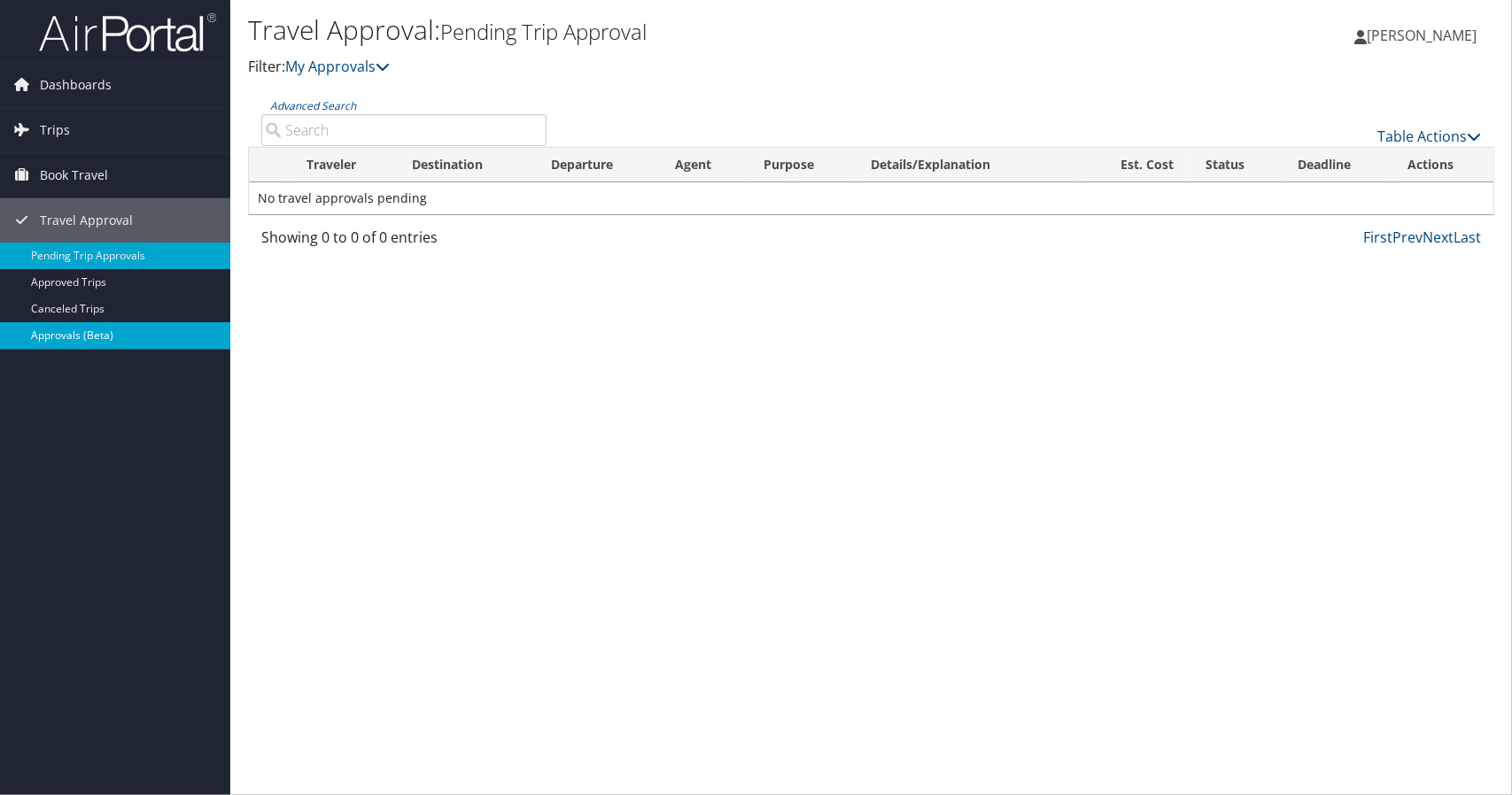
click at [101, 341] on link "Approvals (Beta)" at bounding box center [115, 335] width 231 height 26
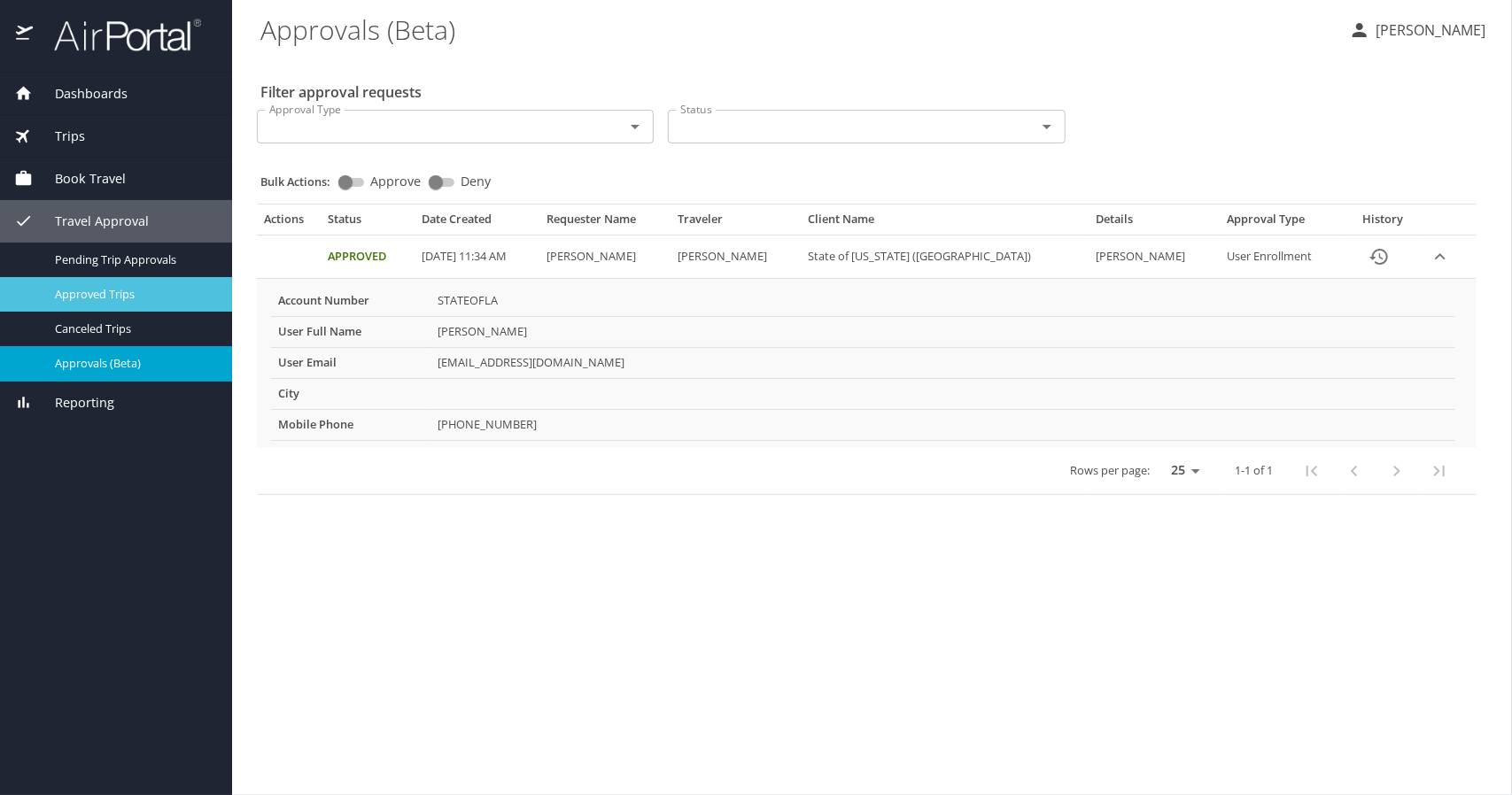
click at [88, 288] on span "Approved Trips" at bounding box center [133, 293] width 156 height 17
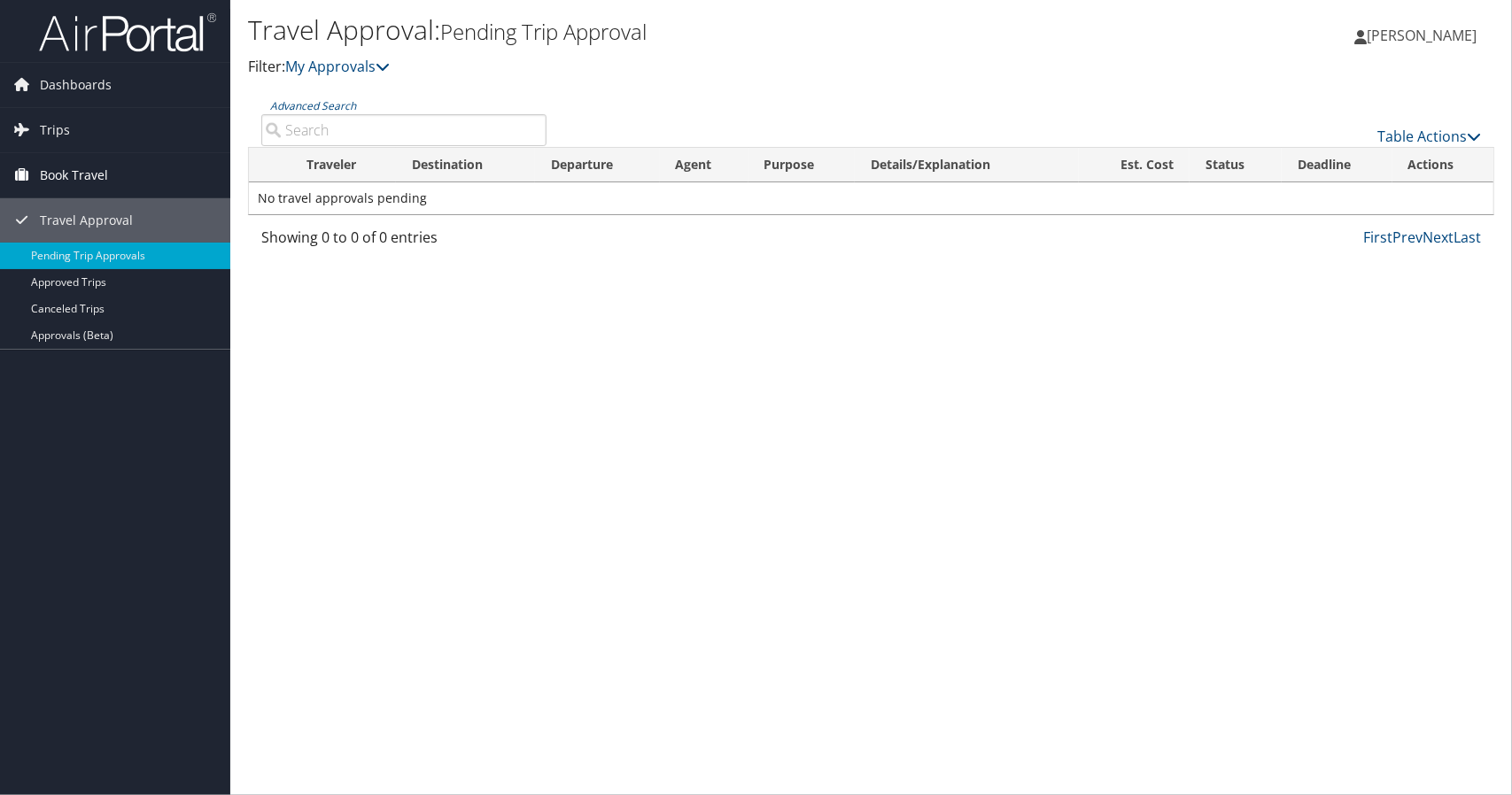
click at [55, 171] on span "Book Travel" at bounding box center [74, 175] width 68 height 44
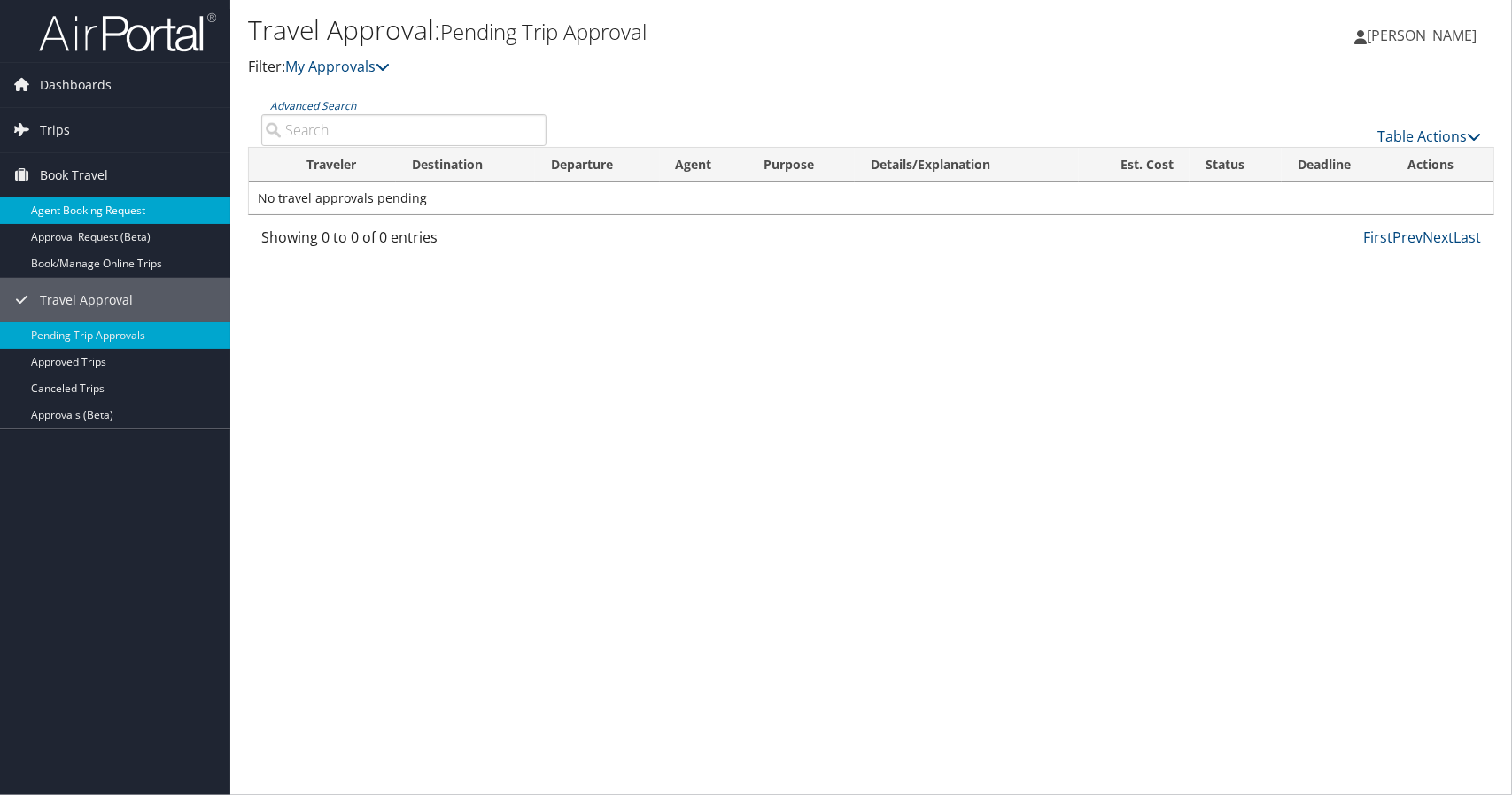
click at [85, 210] on link "Agent Booking Request" at bounding box center [115, 210] width 231 height 26
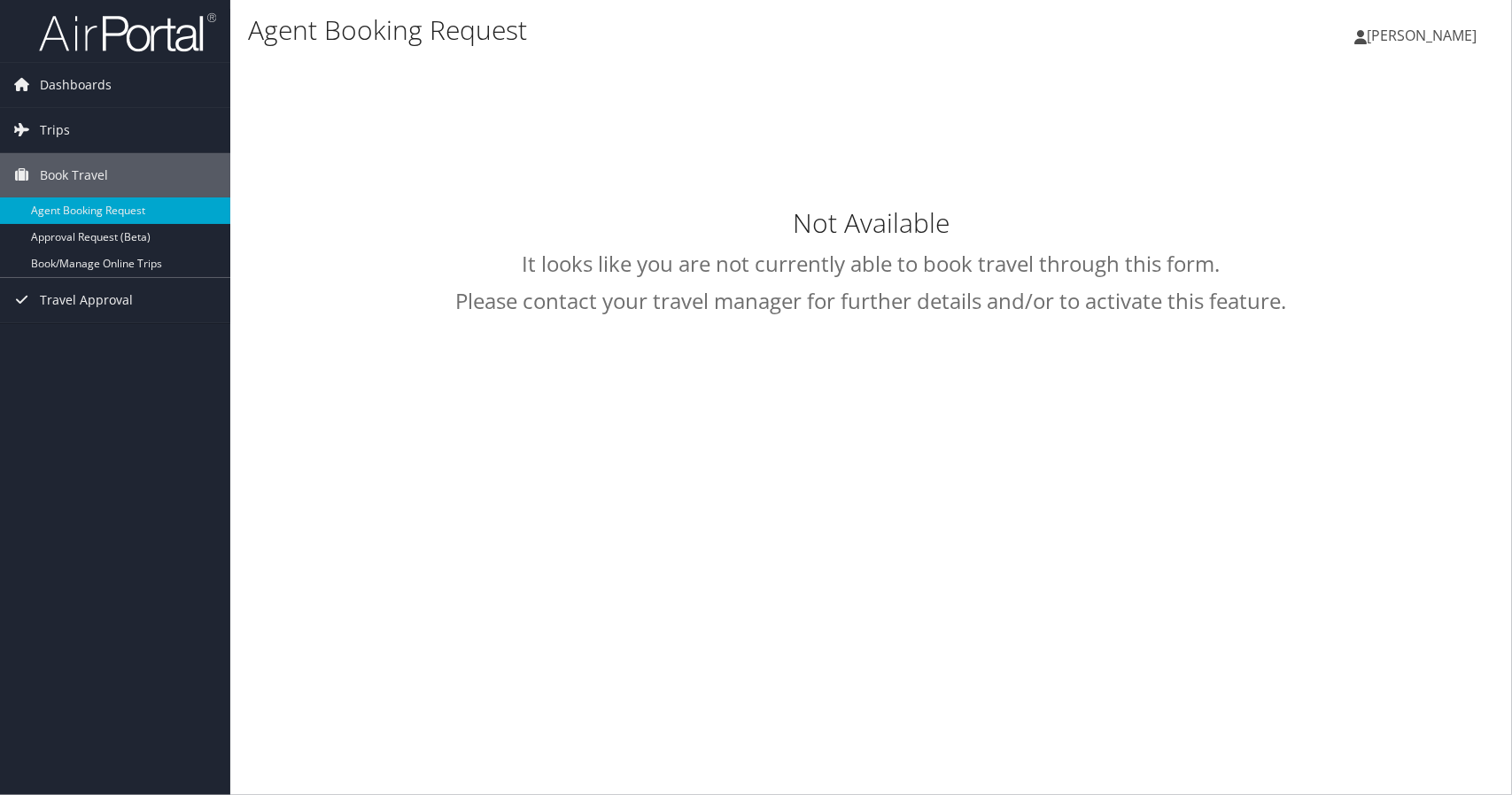
type input "[PERSON_NAME]"
select select "[EMAIL_ADDRESS][DOMAIN_NAME]"
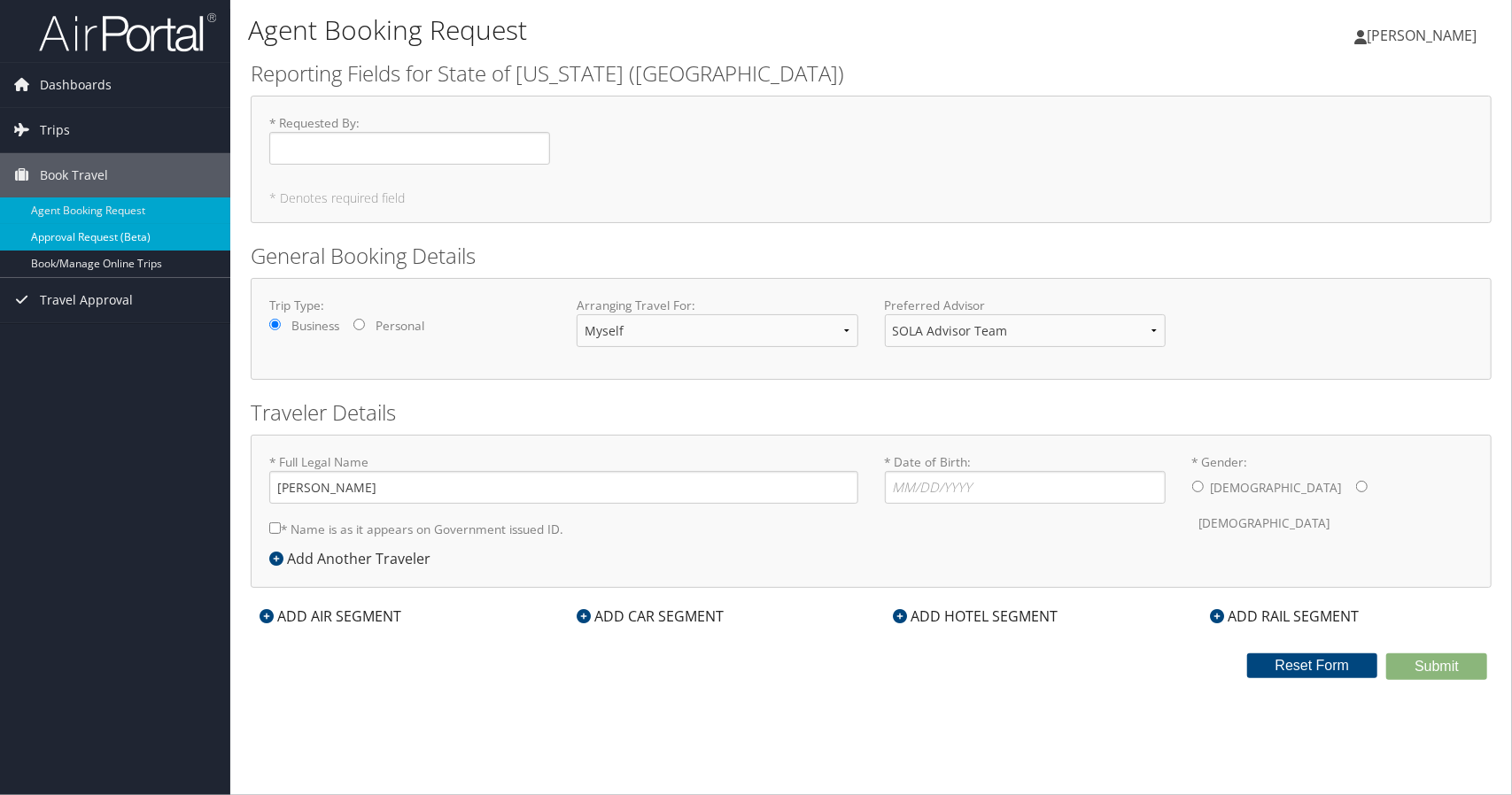
click at [94, 231] on link "Approval Request (Beta)" at bounding box center [115, 237] width 231 height 26
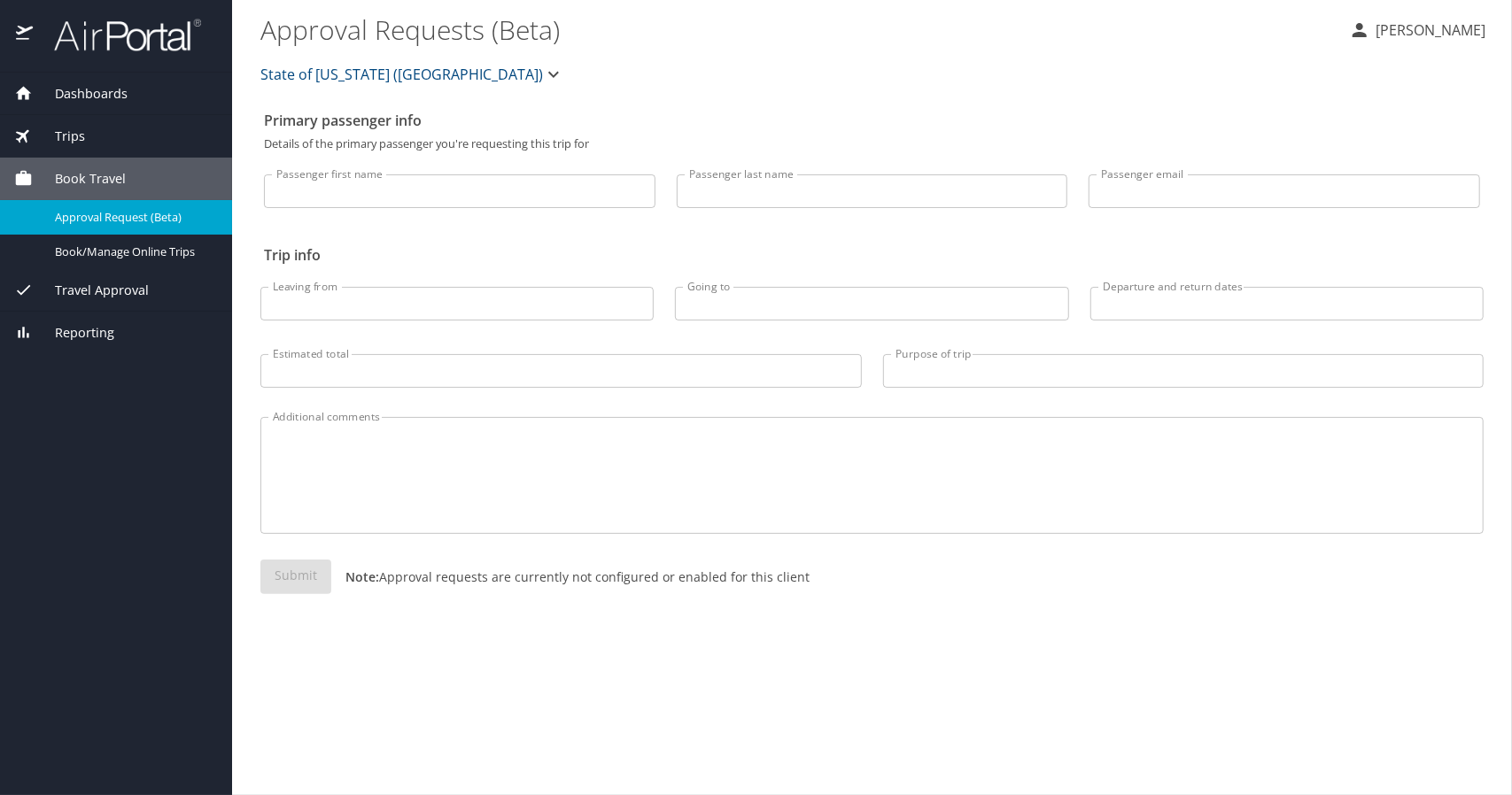
click at [101, 133] on div "Trips" at bounding box center [115, 136] width 203 height 20
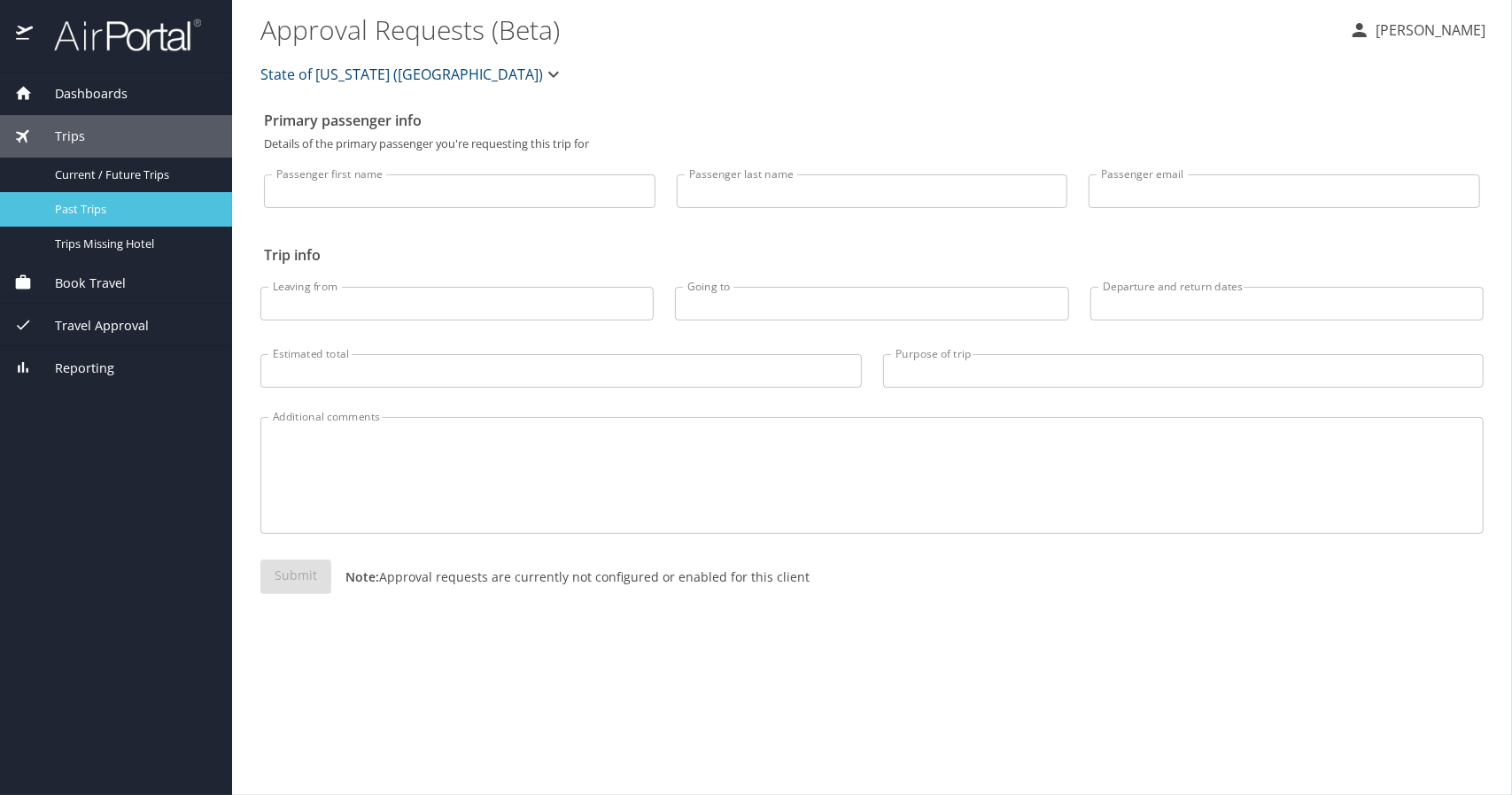
click at [97, 210] on span "Past Trips" at bounding box center [133, 209] width 156 height 17
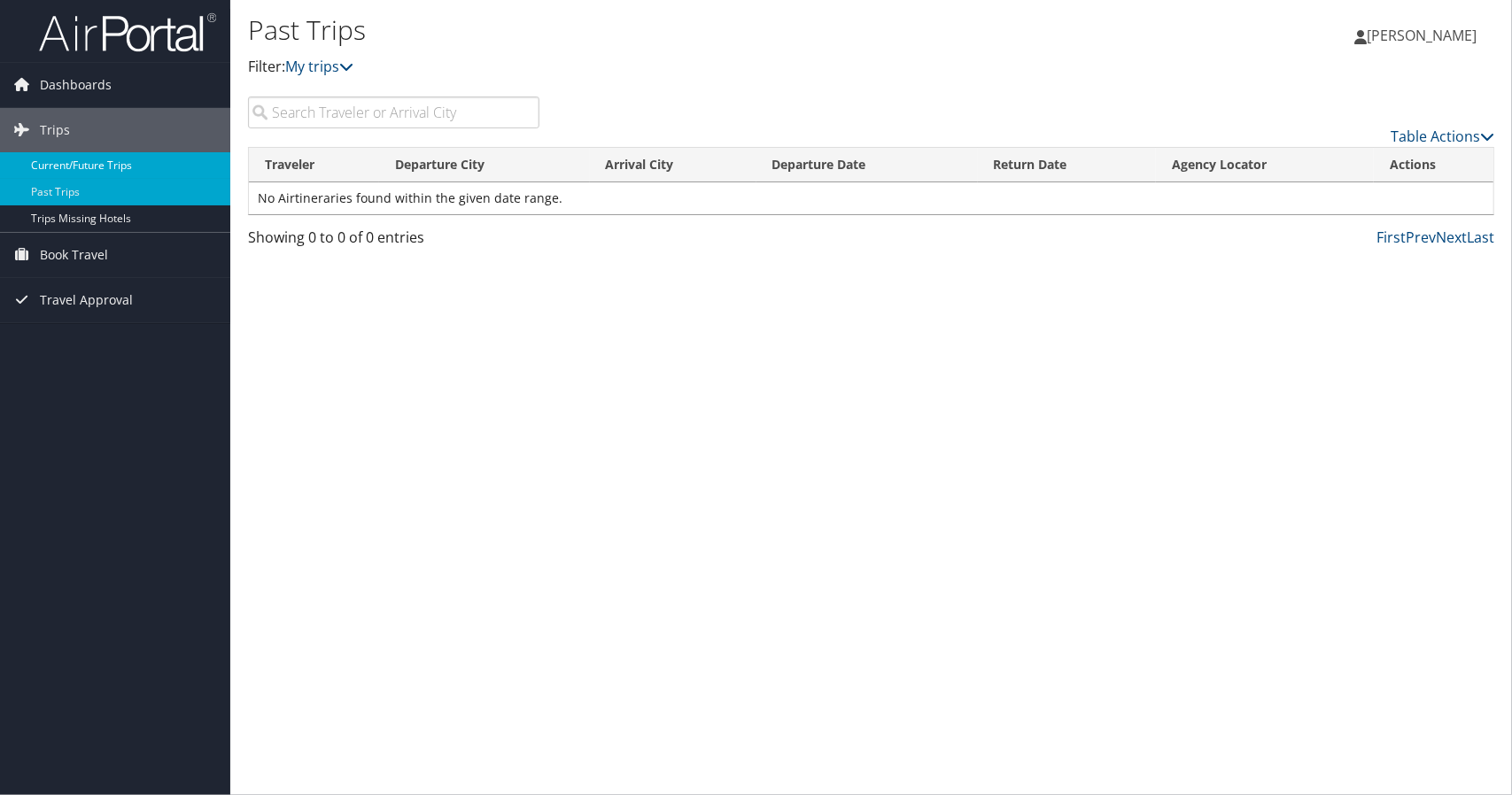
click at [71, 160] on link "Current/Future Trips" at bounding box center [115, 165] width 231 height 26
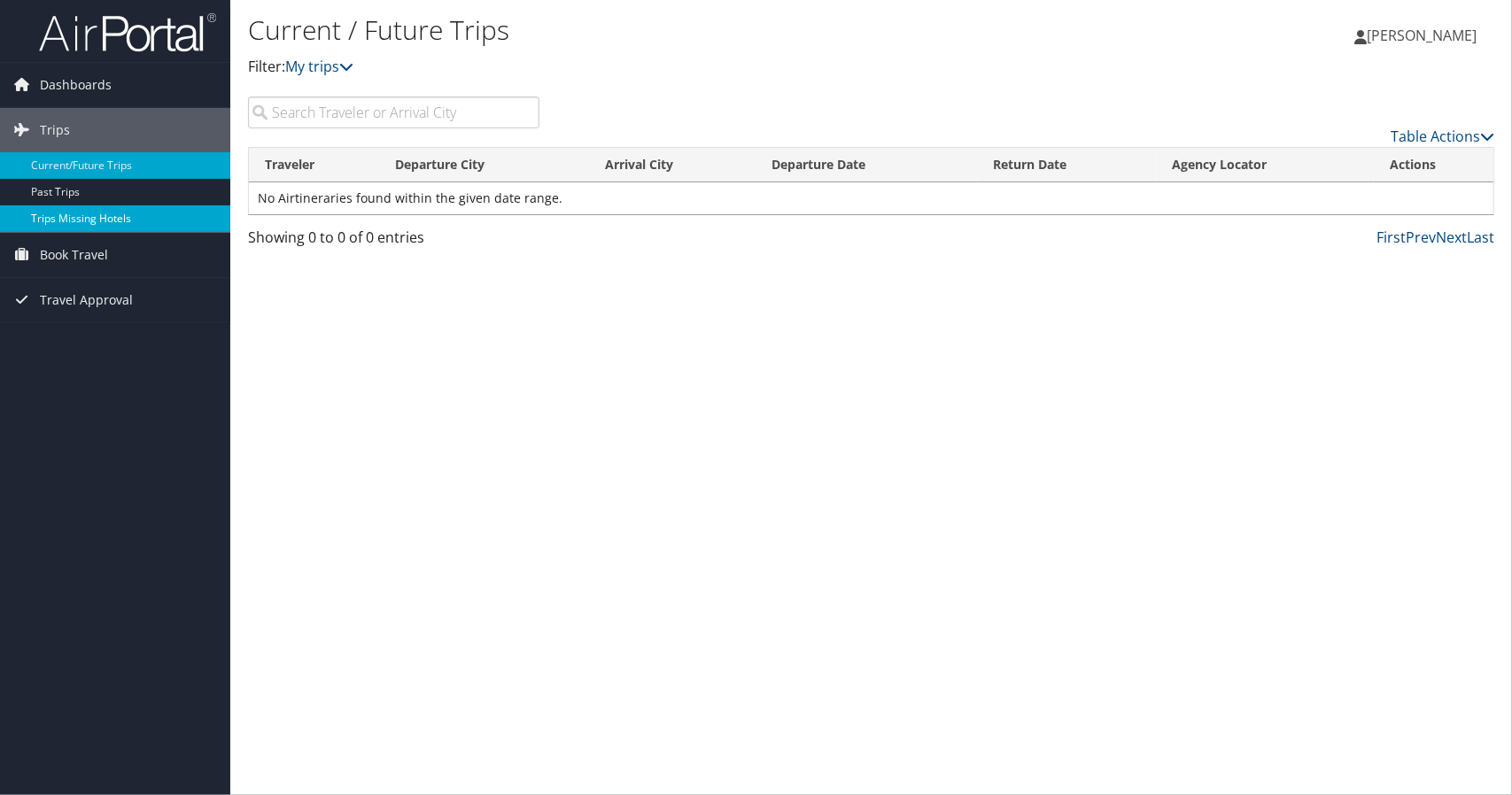
click at [79, 219] on link "Trips Missing Hotels" at bounding box center [115, 218] width 231 height 26
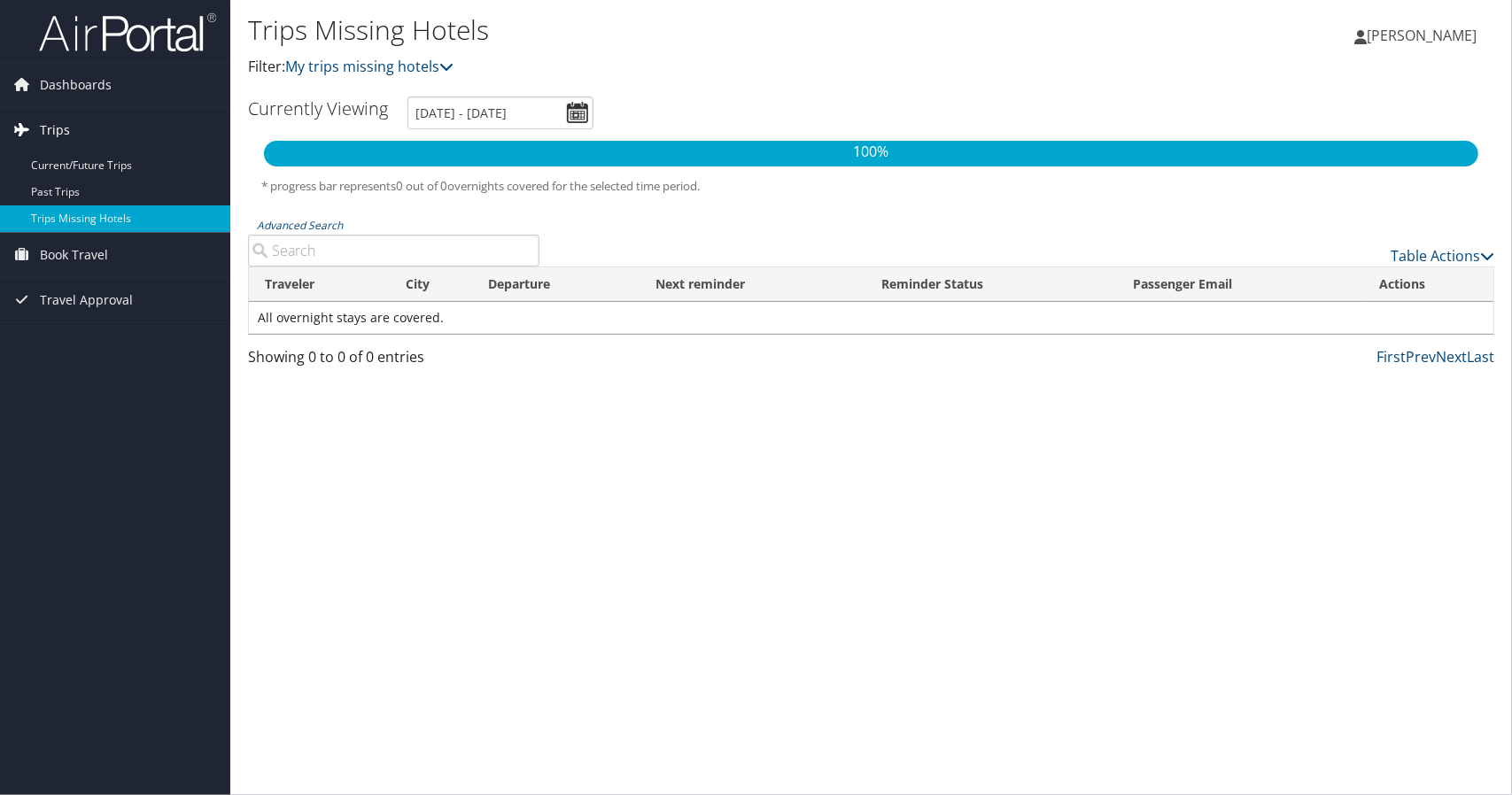
click at [65, 123] on span "Trips" at bounding box center [55, 130] width 30 height 44
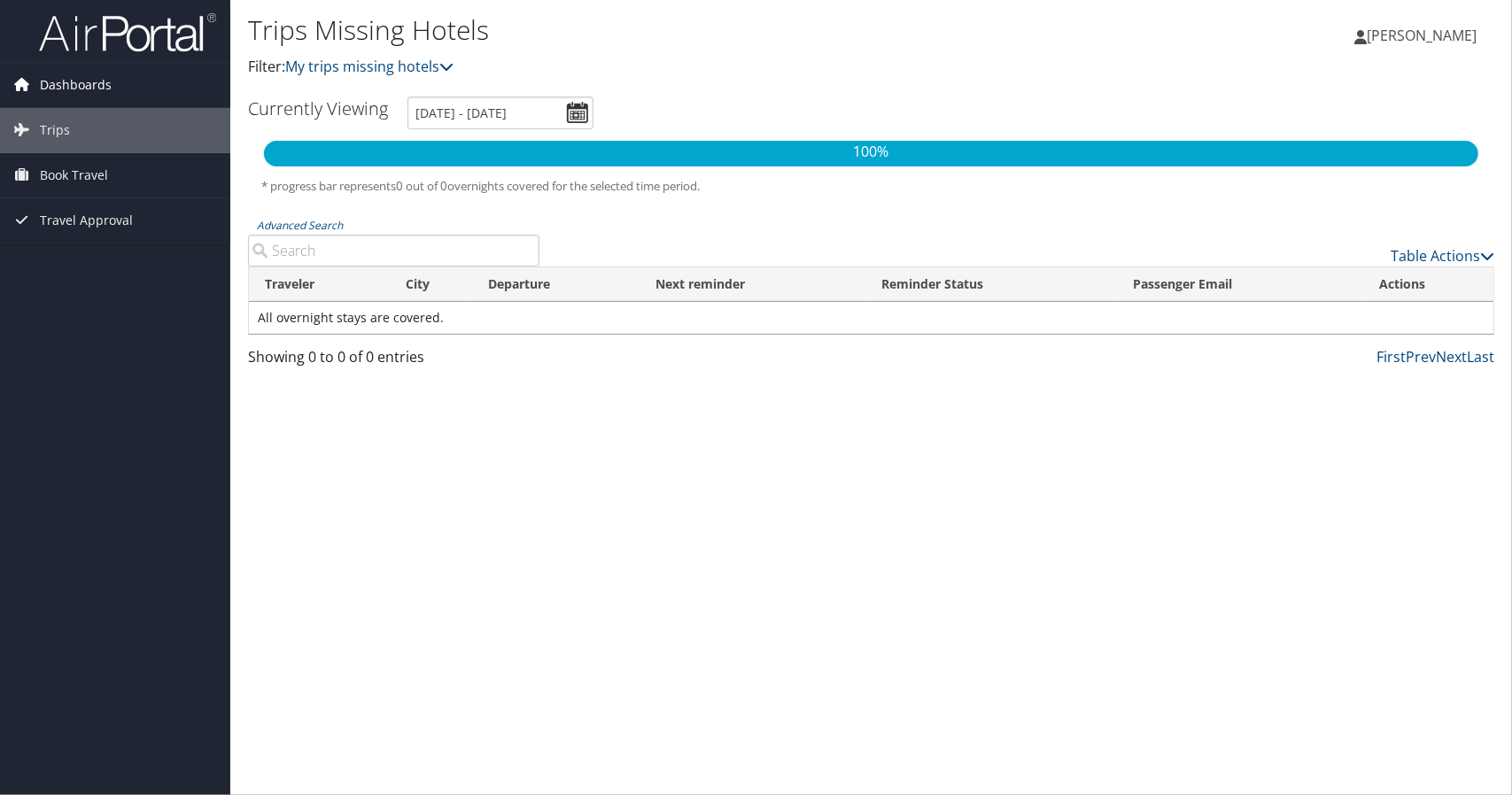
click at [57, 82] on span "Dashboards" at bounding box center [76, 84] width 72 height 44
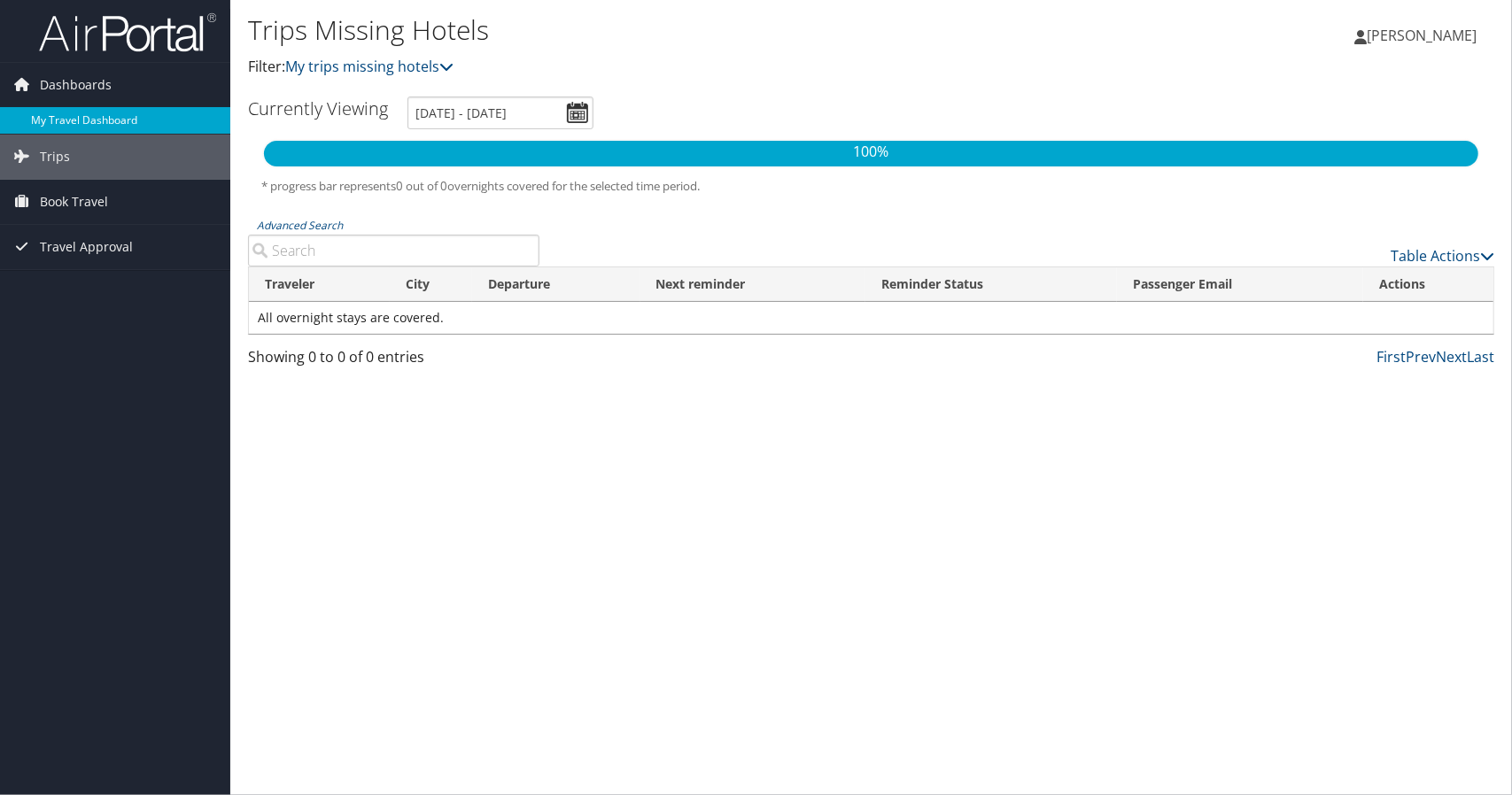
click at [73, 113] on link "My Travel Dashboard" at bounding box center [115, 120] width 231 height 26
